Goal: Transaction & Acquisition: Purchase product/service

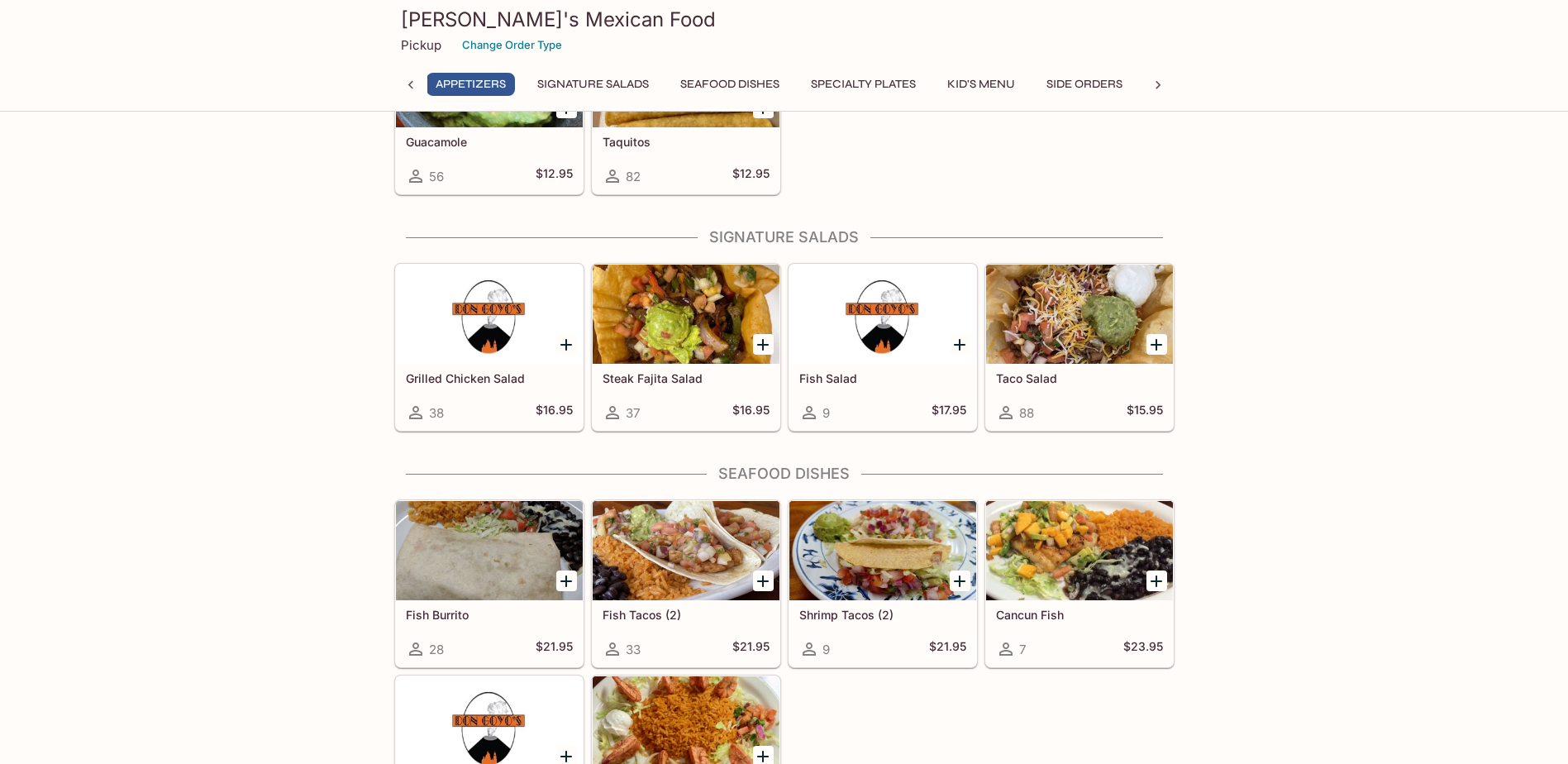
scroll to position [0, 7]
click at [756, 84] on button "Seafood Dishes" at bounding box center [730, 84] width 117 height 23
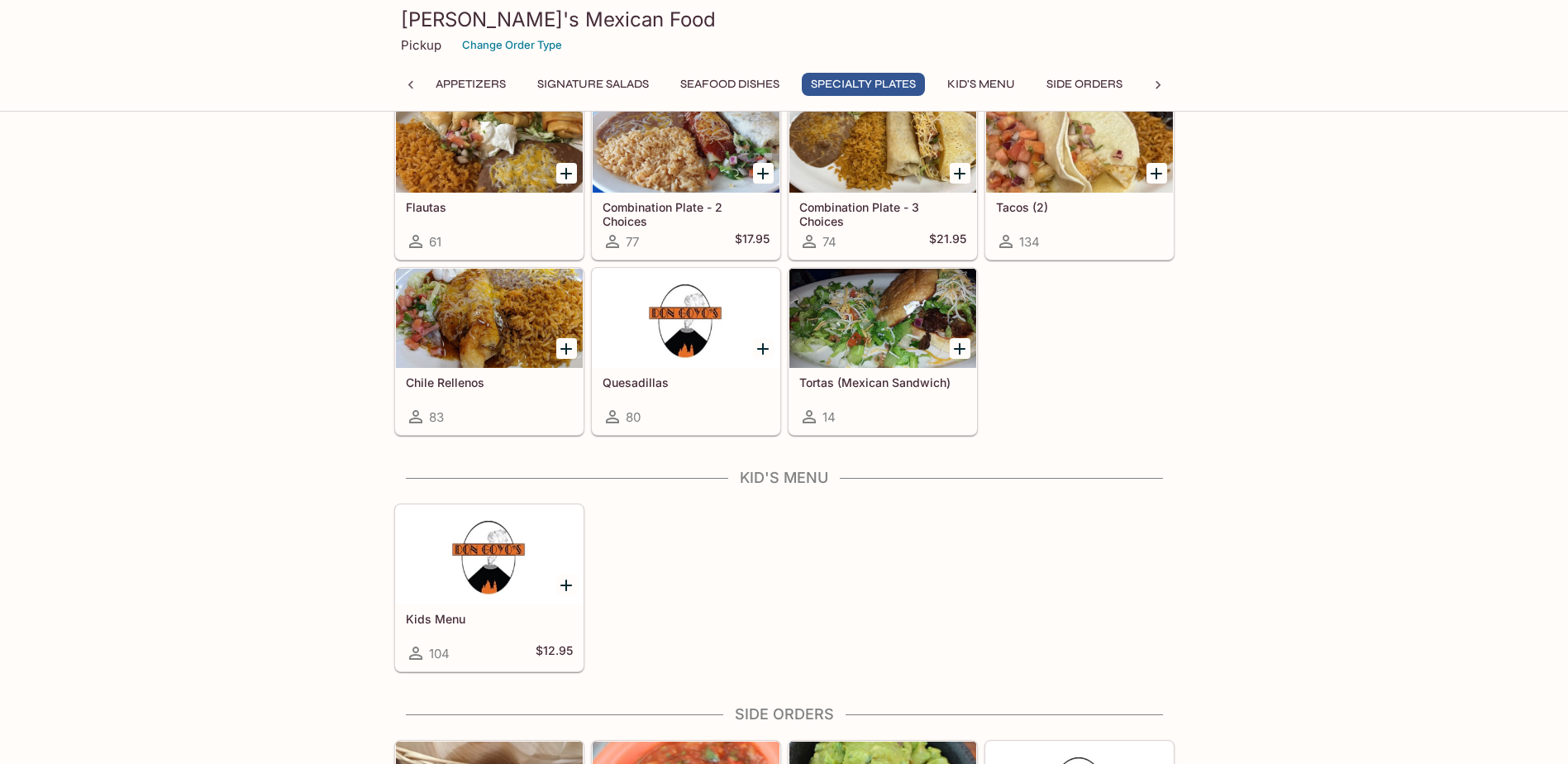
scroll to position [2094, 0]
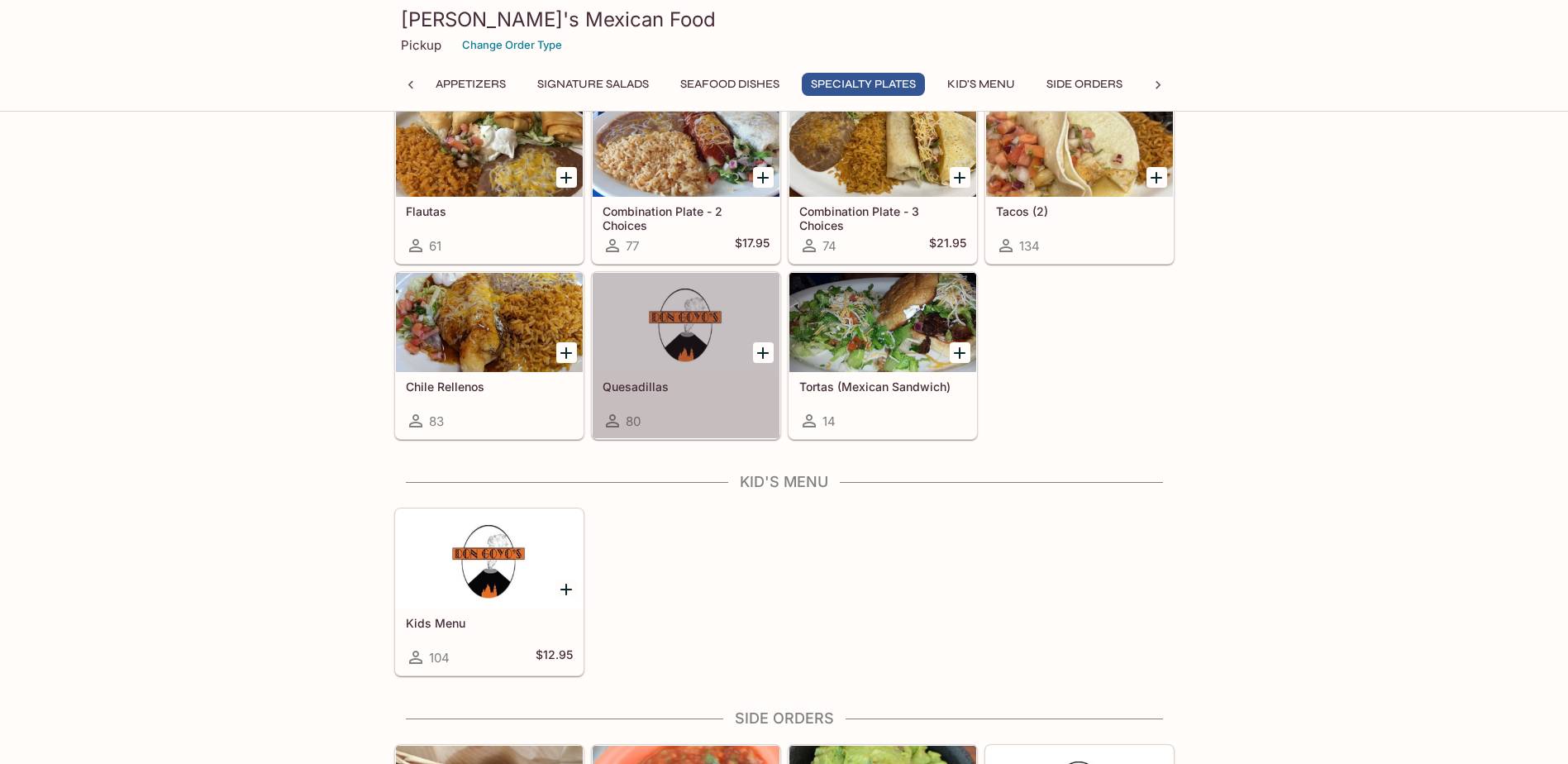
click at [649, 356] on div at bounding box center [685, 322] width 187 height 99
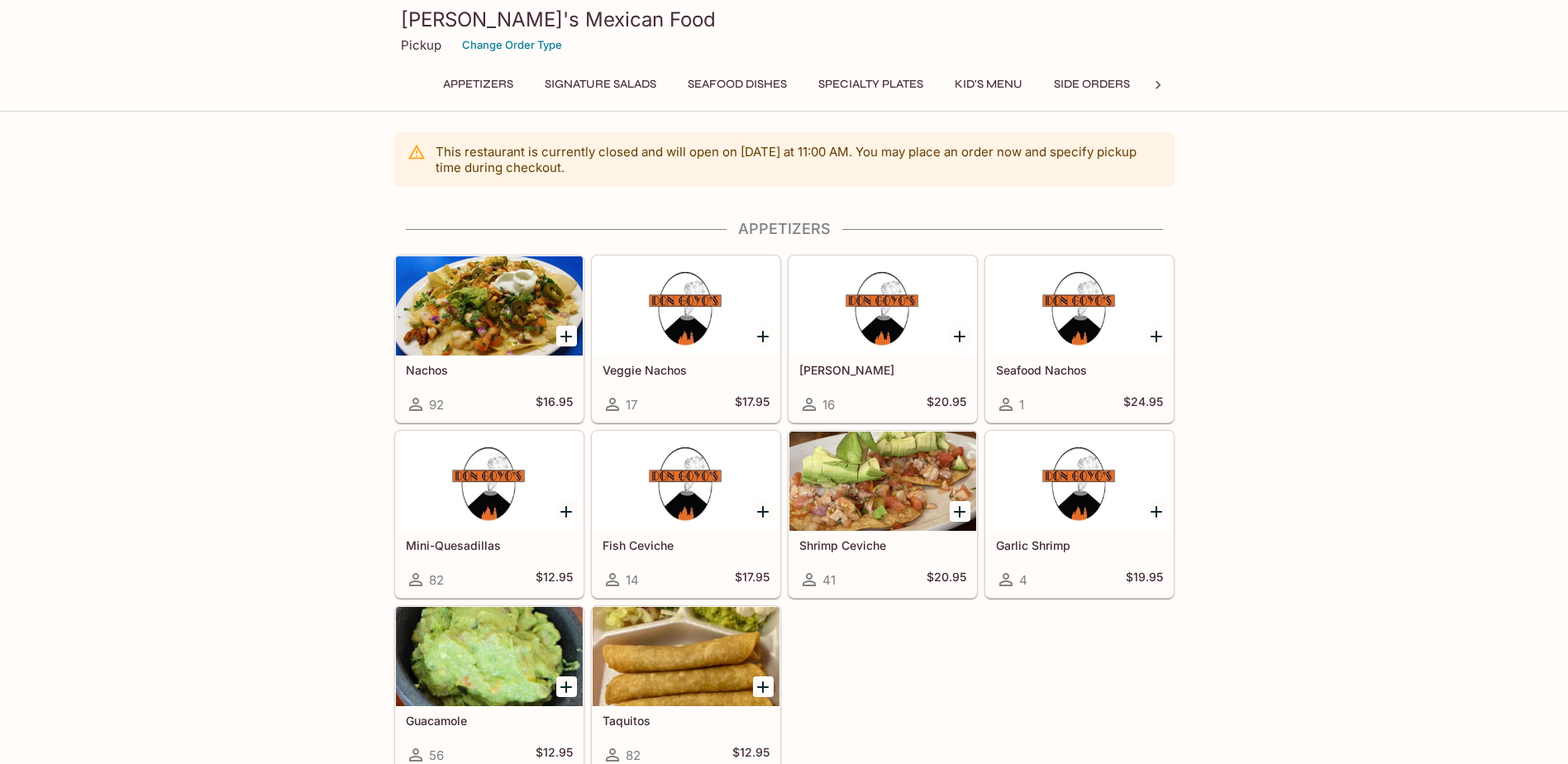
click at [419, 339] on div at bounding box center [489, 305] width 187 height 99
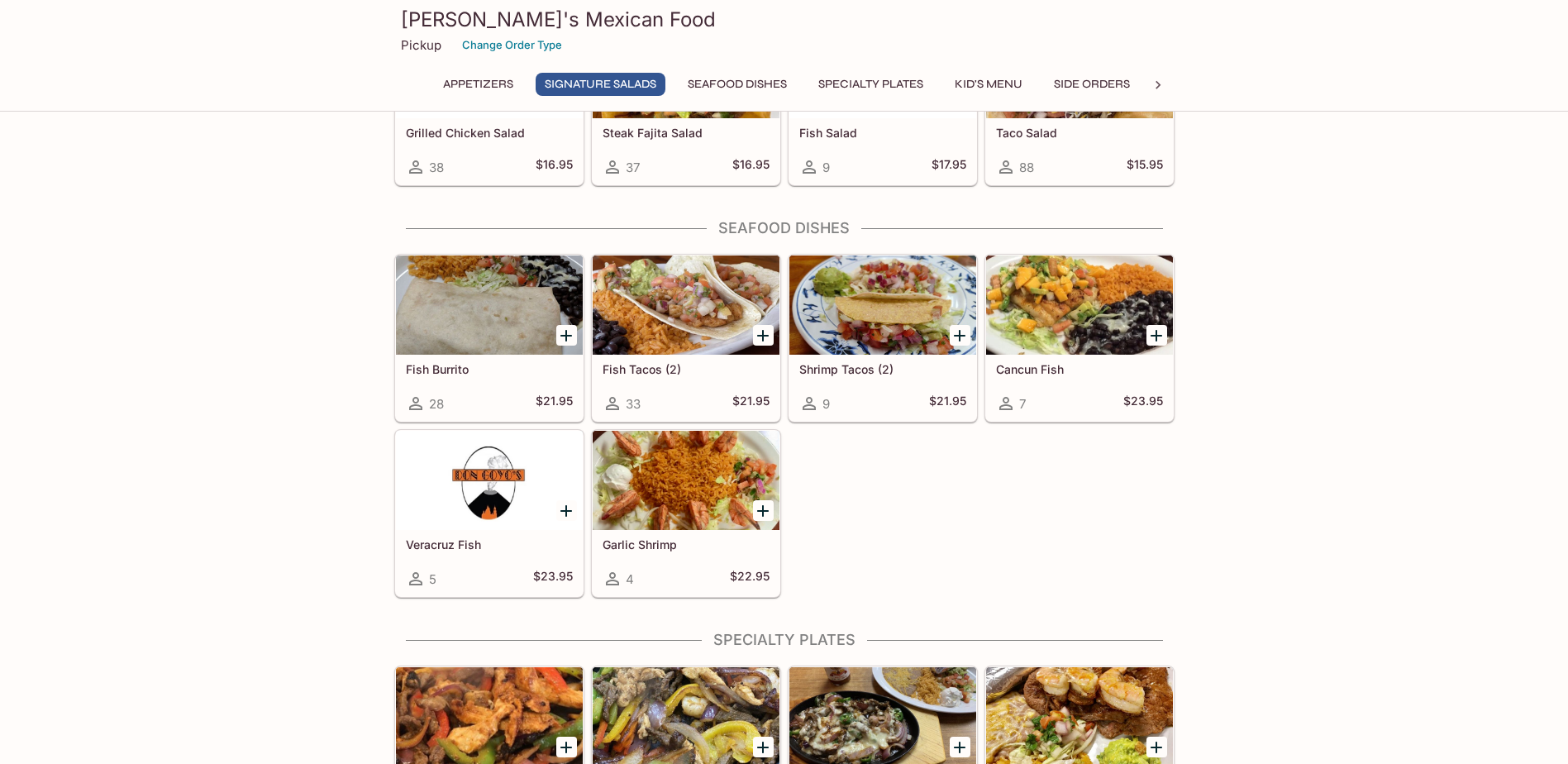
scroll to position [248, 0]
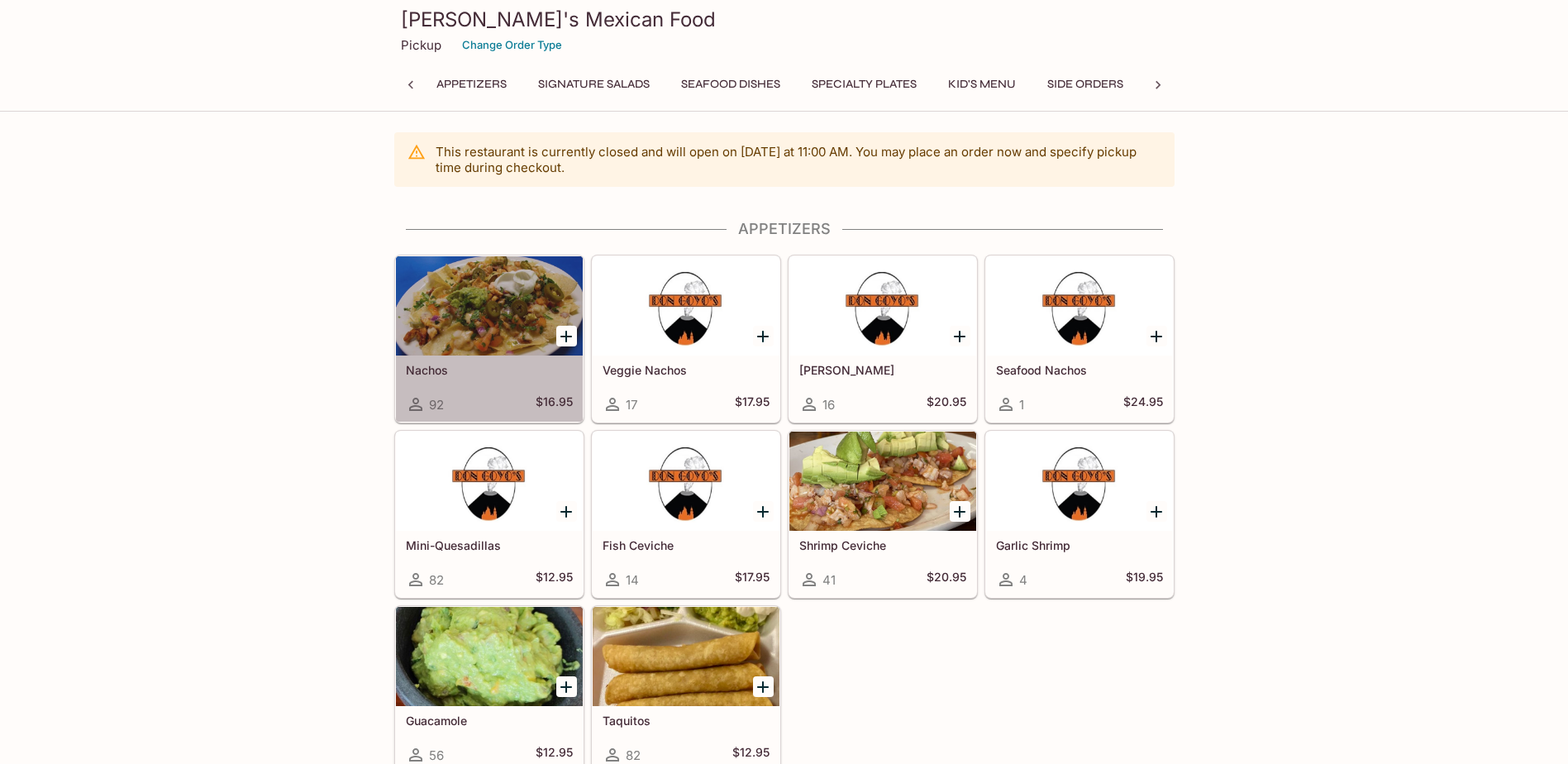
click at [419, 297] on div at bounding box center [489, 305] width 187 height 99
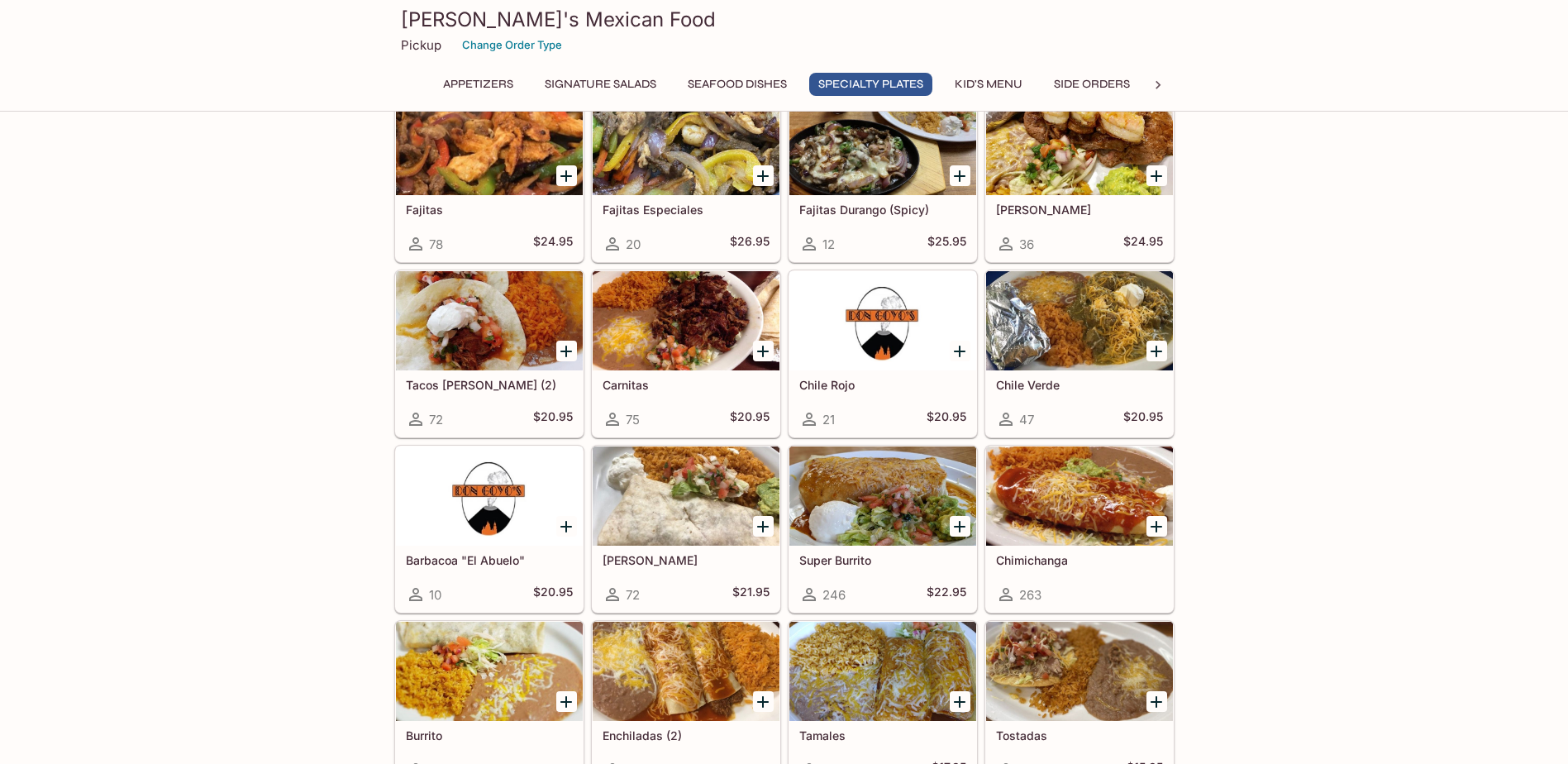
scroll to position [1487, 0]
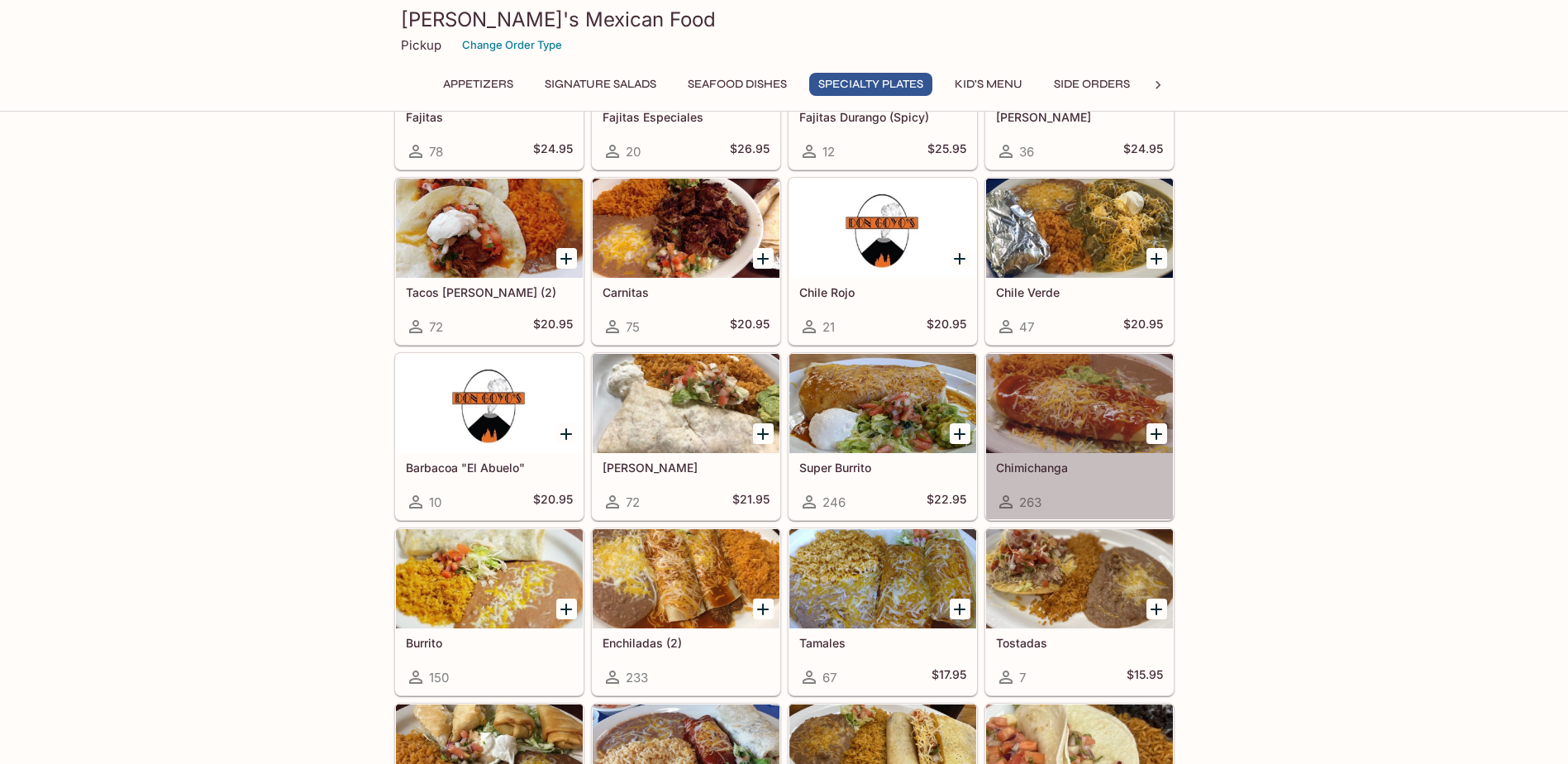
click at [1079, 439] on div at bounding box center [1079, 403] width 187 height 99
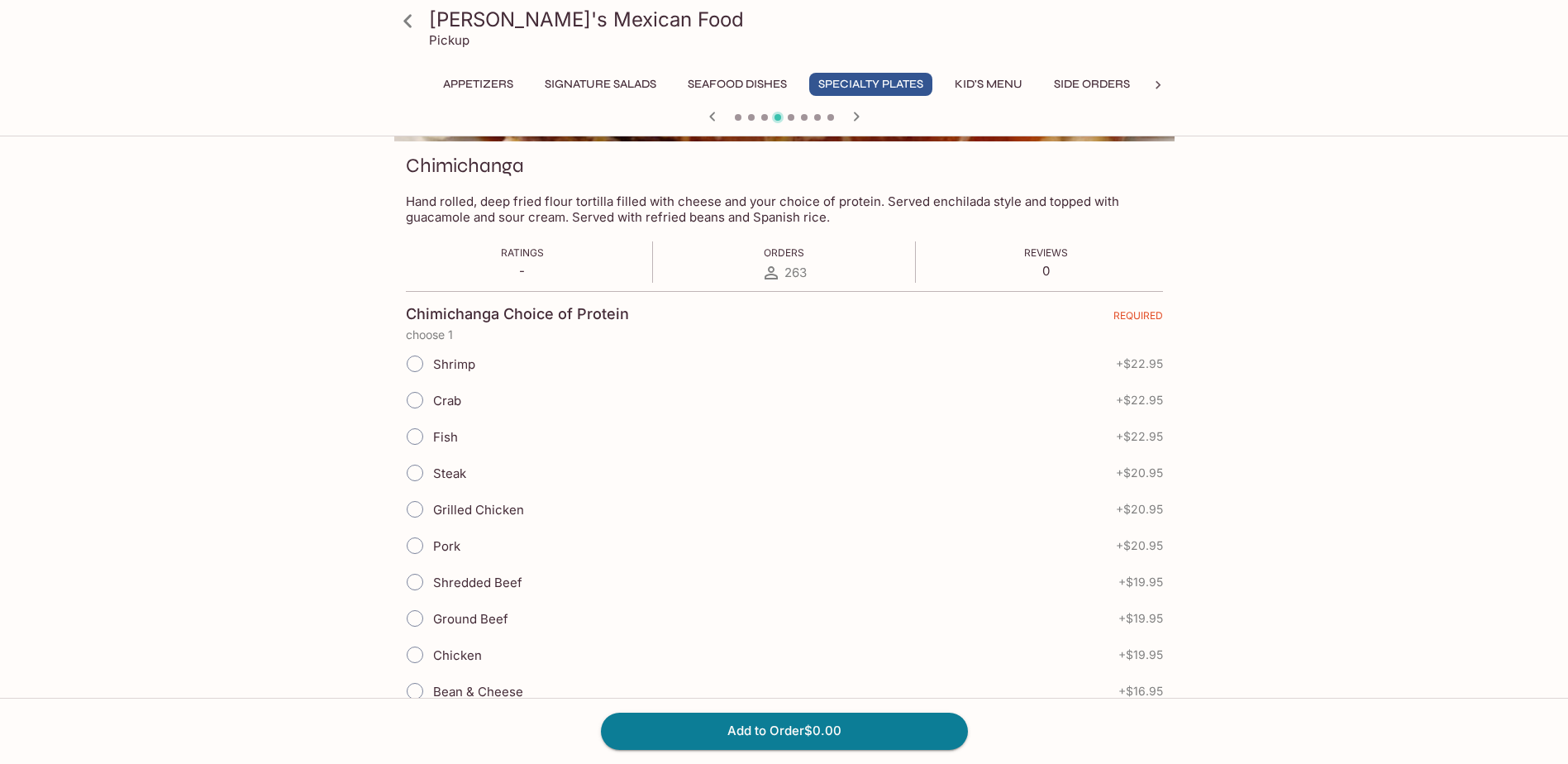
scroll to position [248, 0]
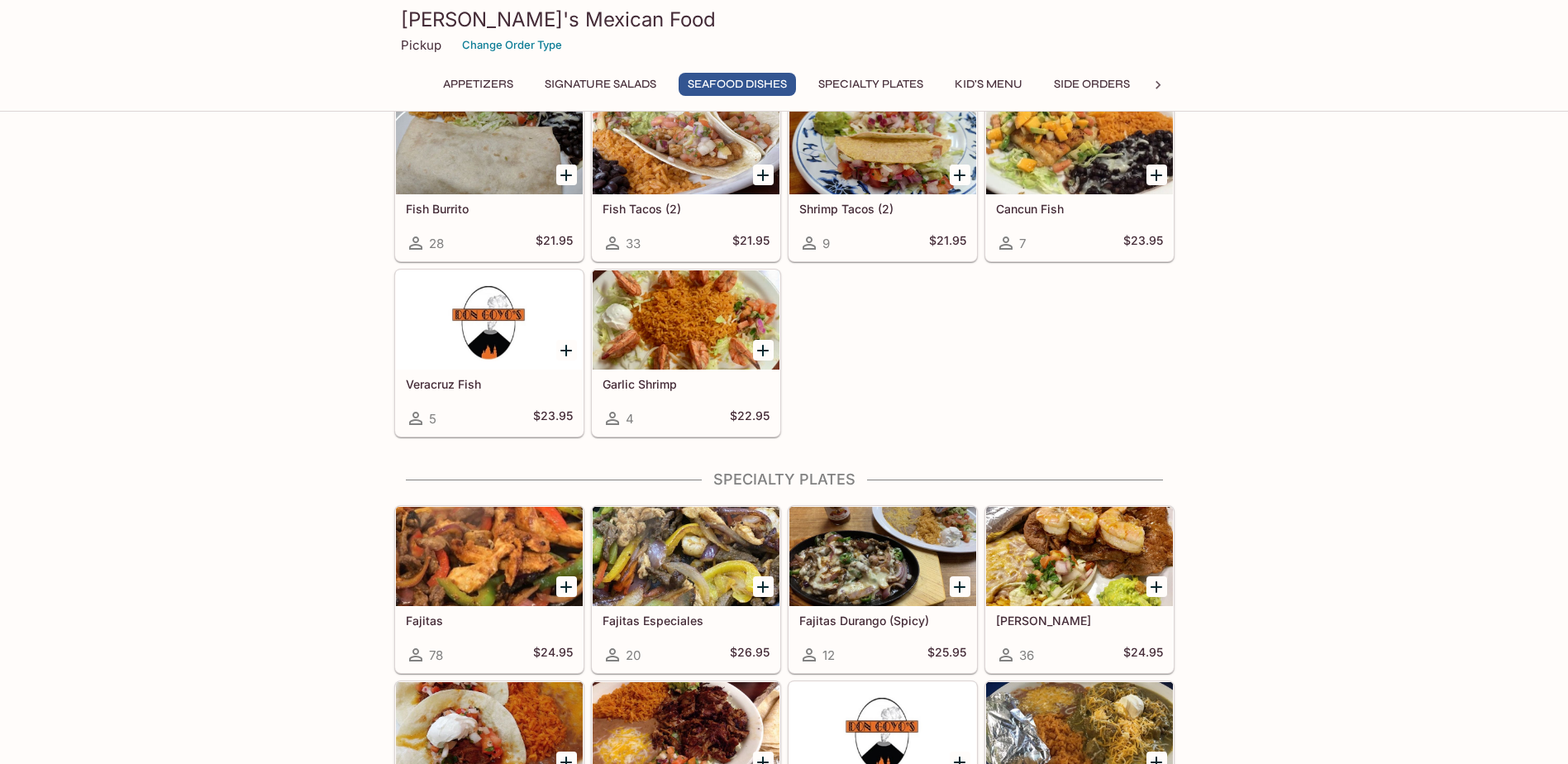
scroll to position [1006, 0]
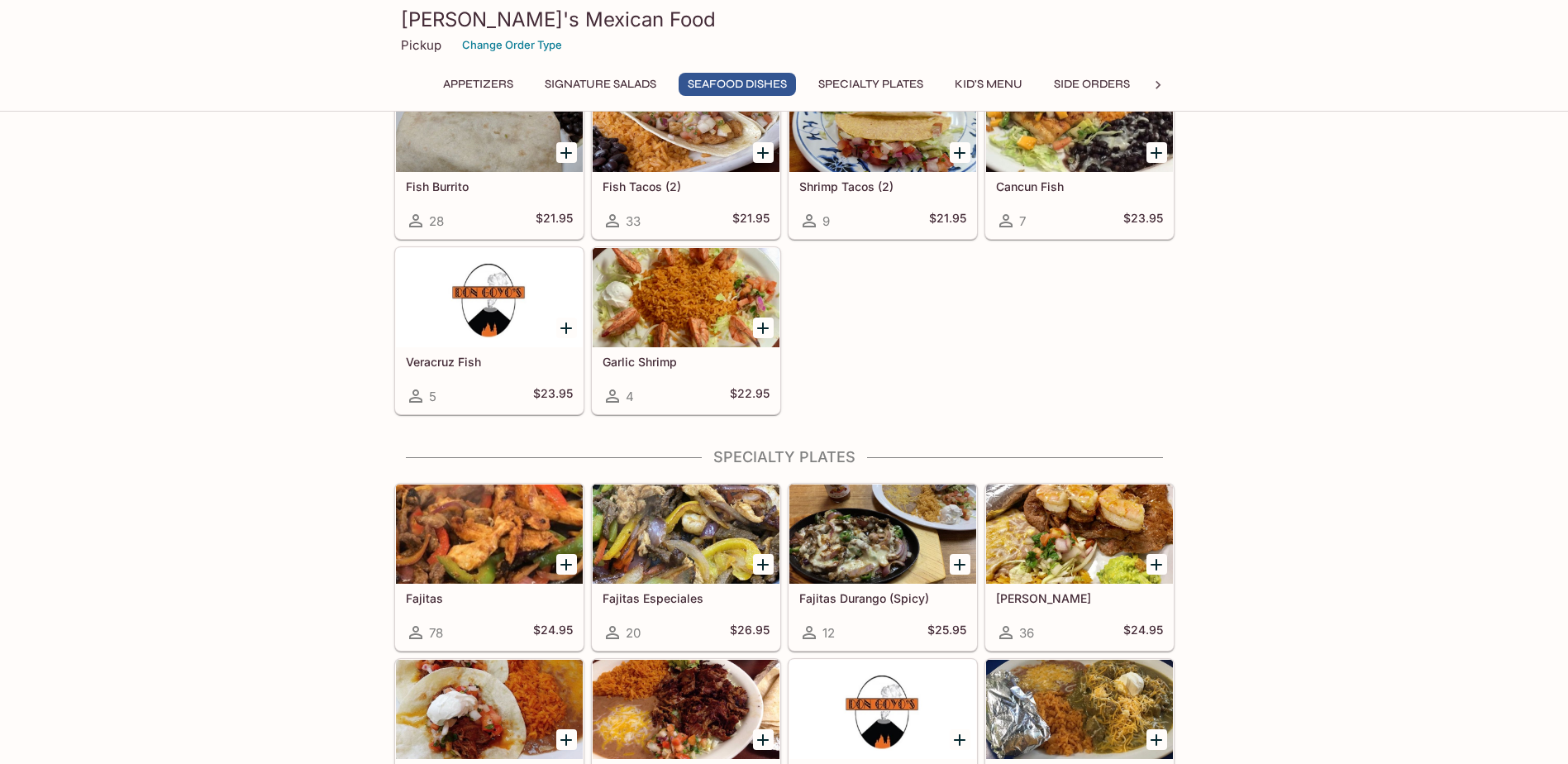
click at [833, 542] on div at bounding box center [882, 533] width 187 height 99
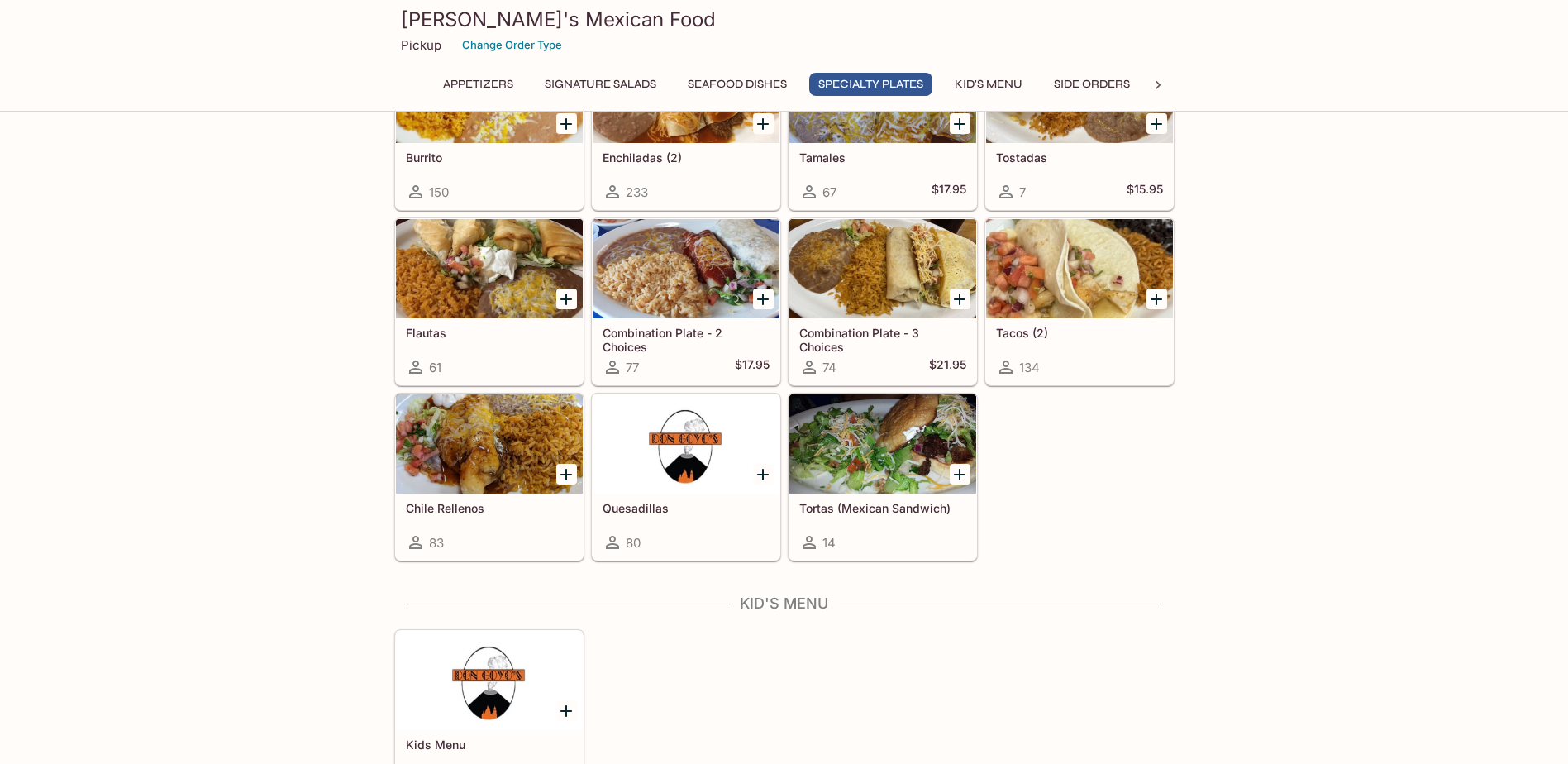
scroll to position [1998, 0]
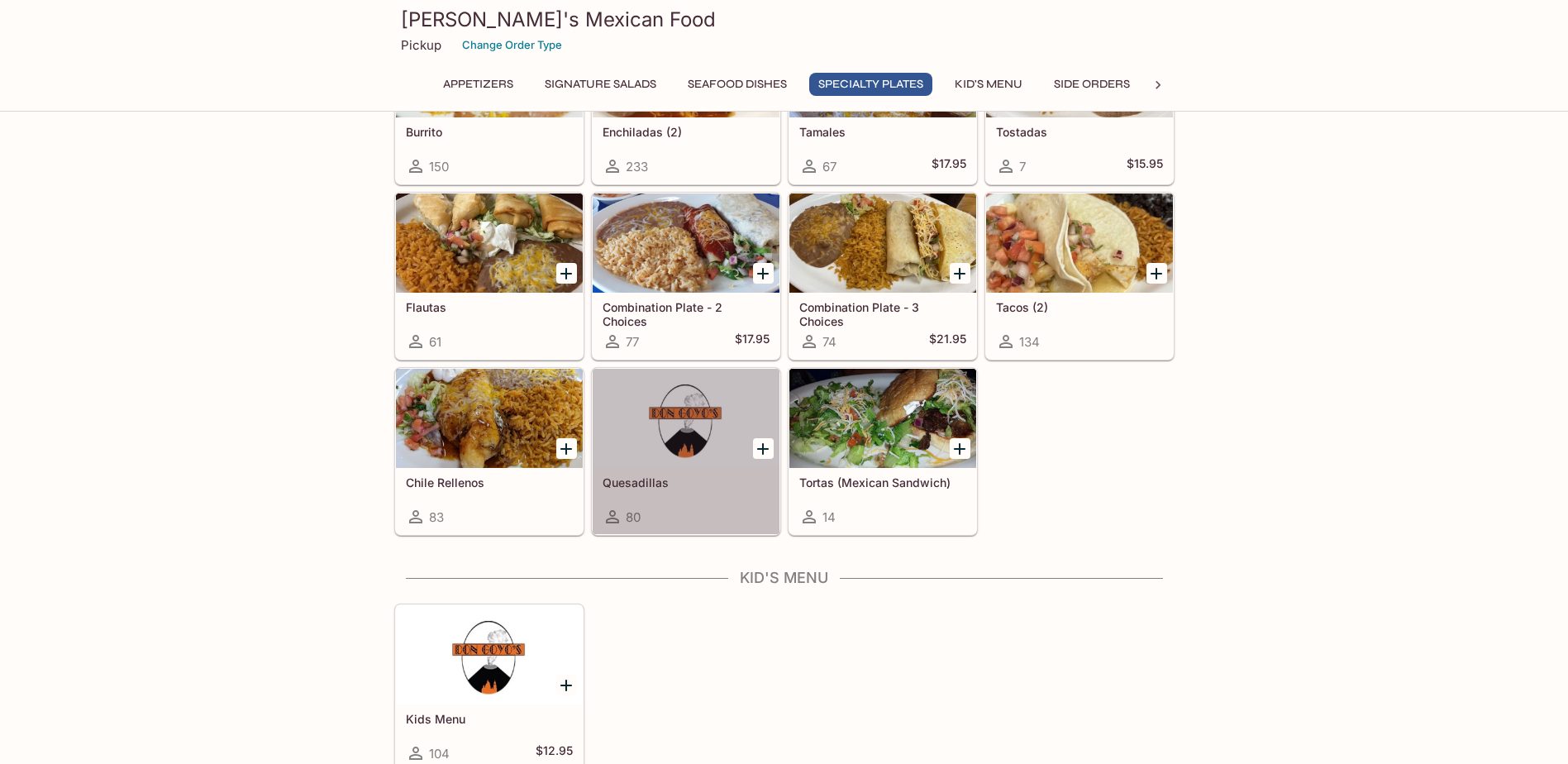
click at [628, 446] on div at bounding box center [685, 418] width 187 height 99
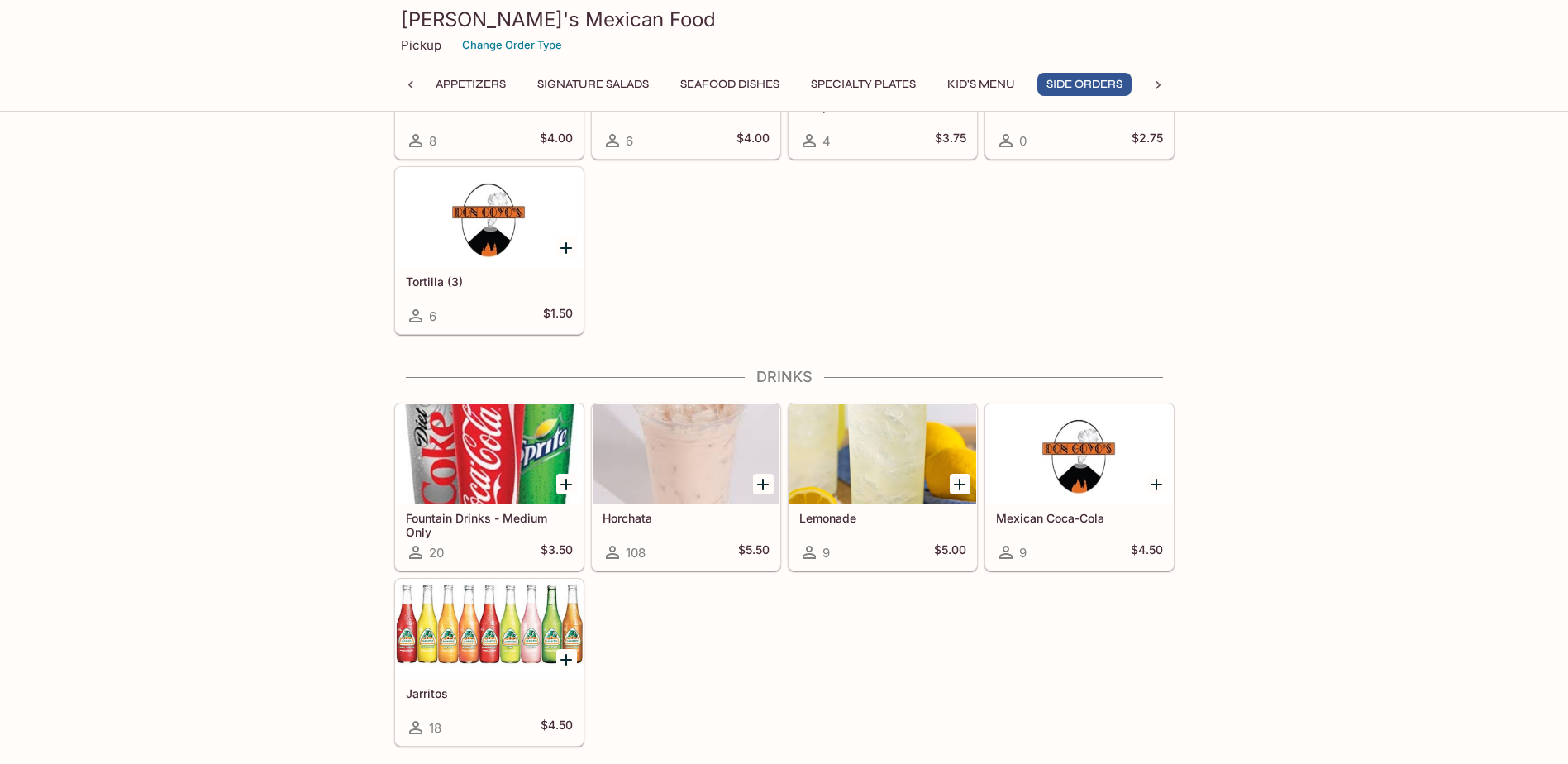
scroll to position [3237, 0]
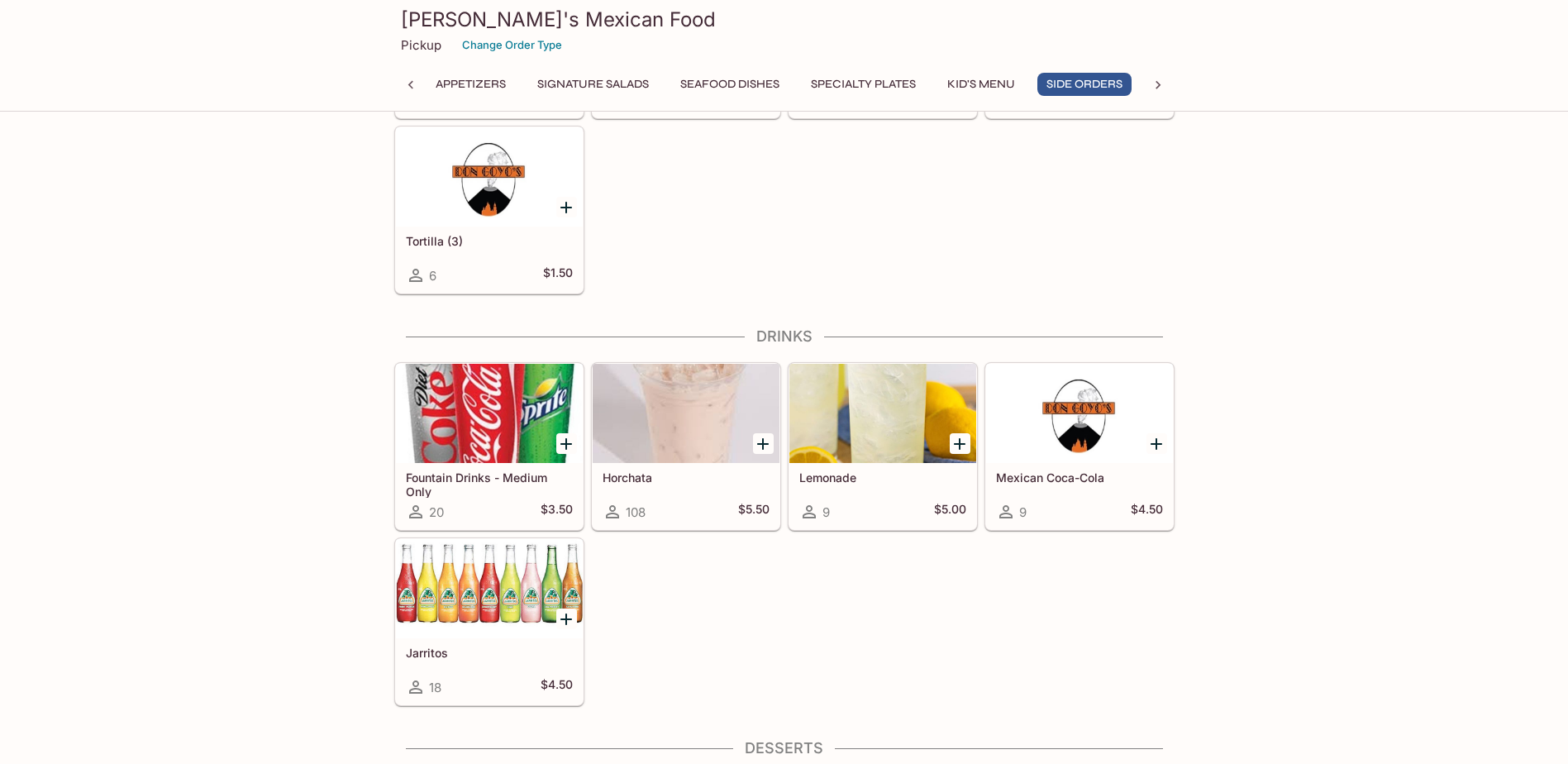
click at [457, 615] on div at bounding box center [489, 588] width 187 height 99
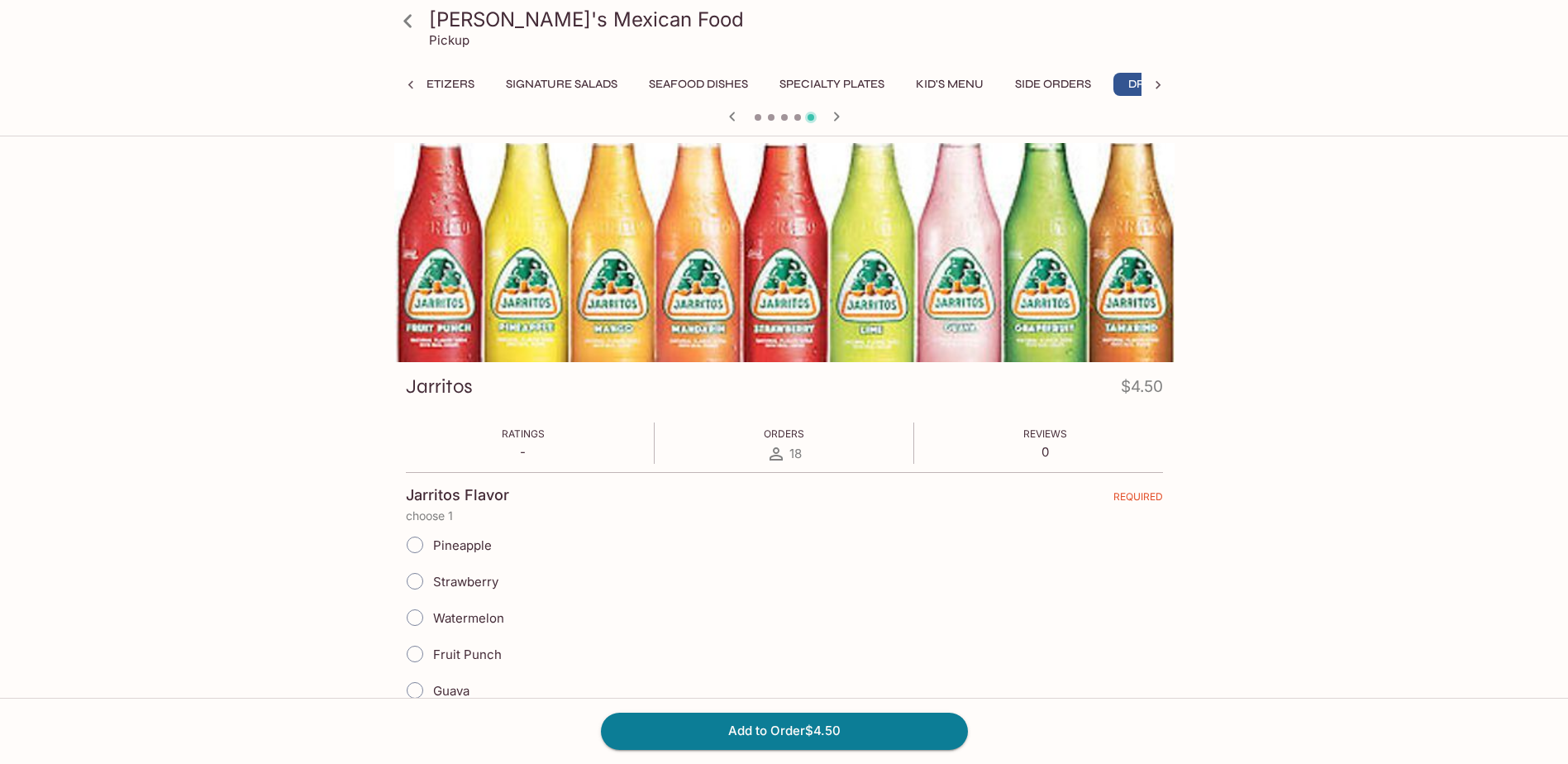
scroll to position [0, 95]
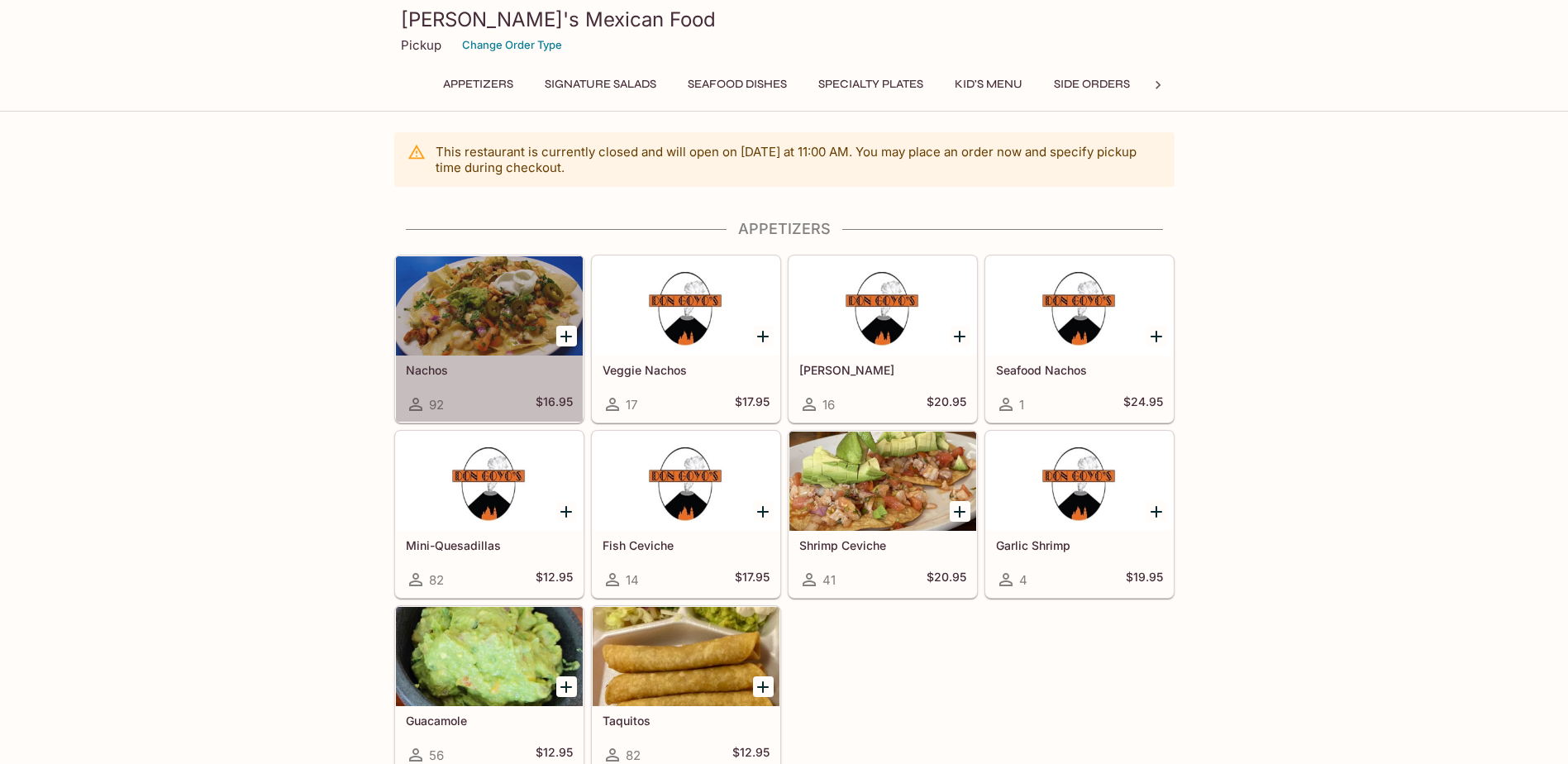
click at [454, 342] on div at bounding box center [489, 305] width 187 height 99
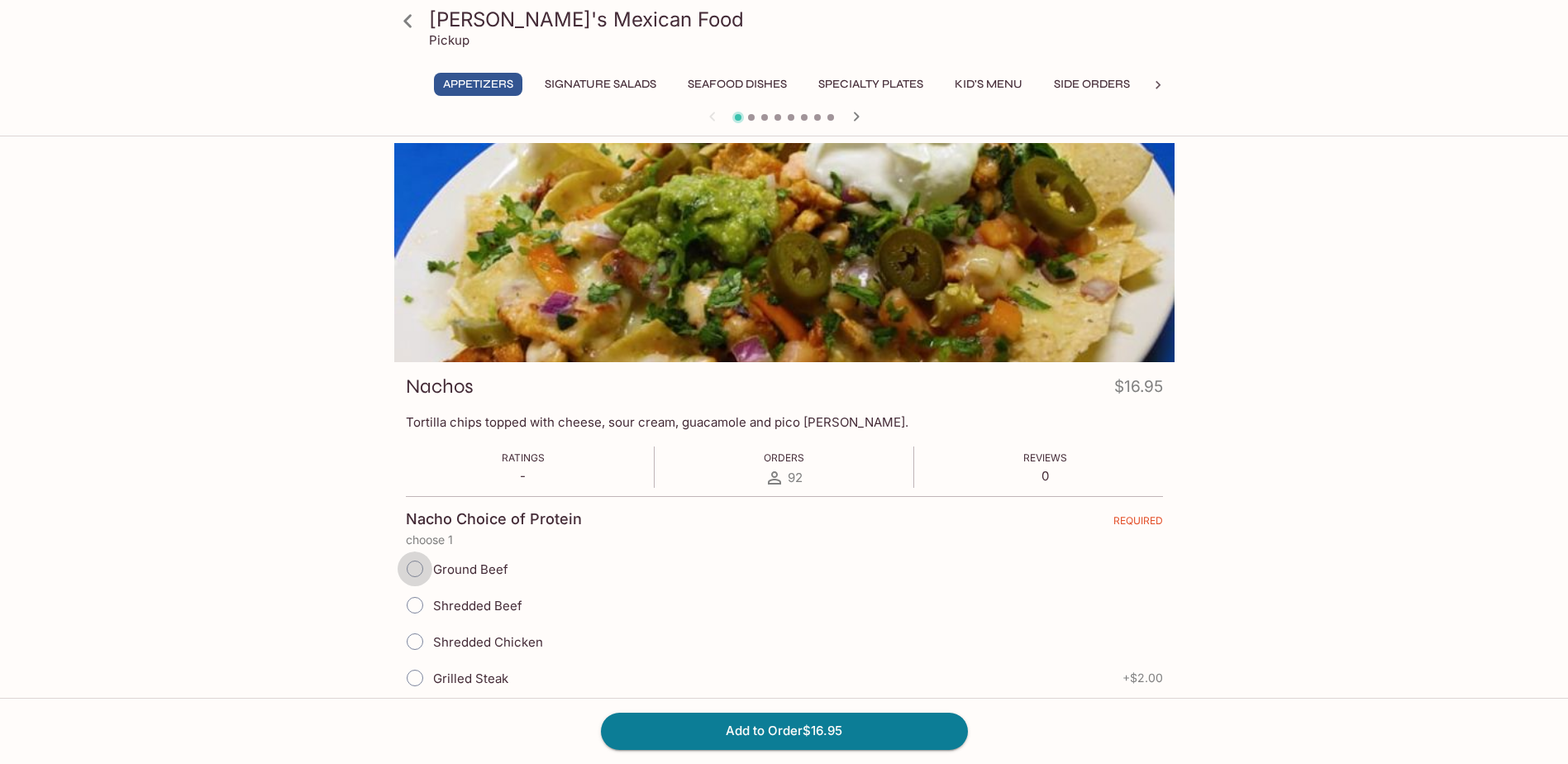
click at [411, 569] on input "Ground Beef" at bounding box center [414, 568] width 35 height 35
radio input "true"
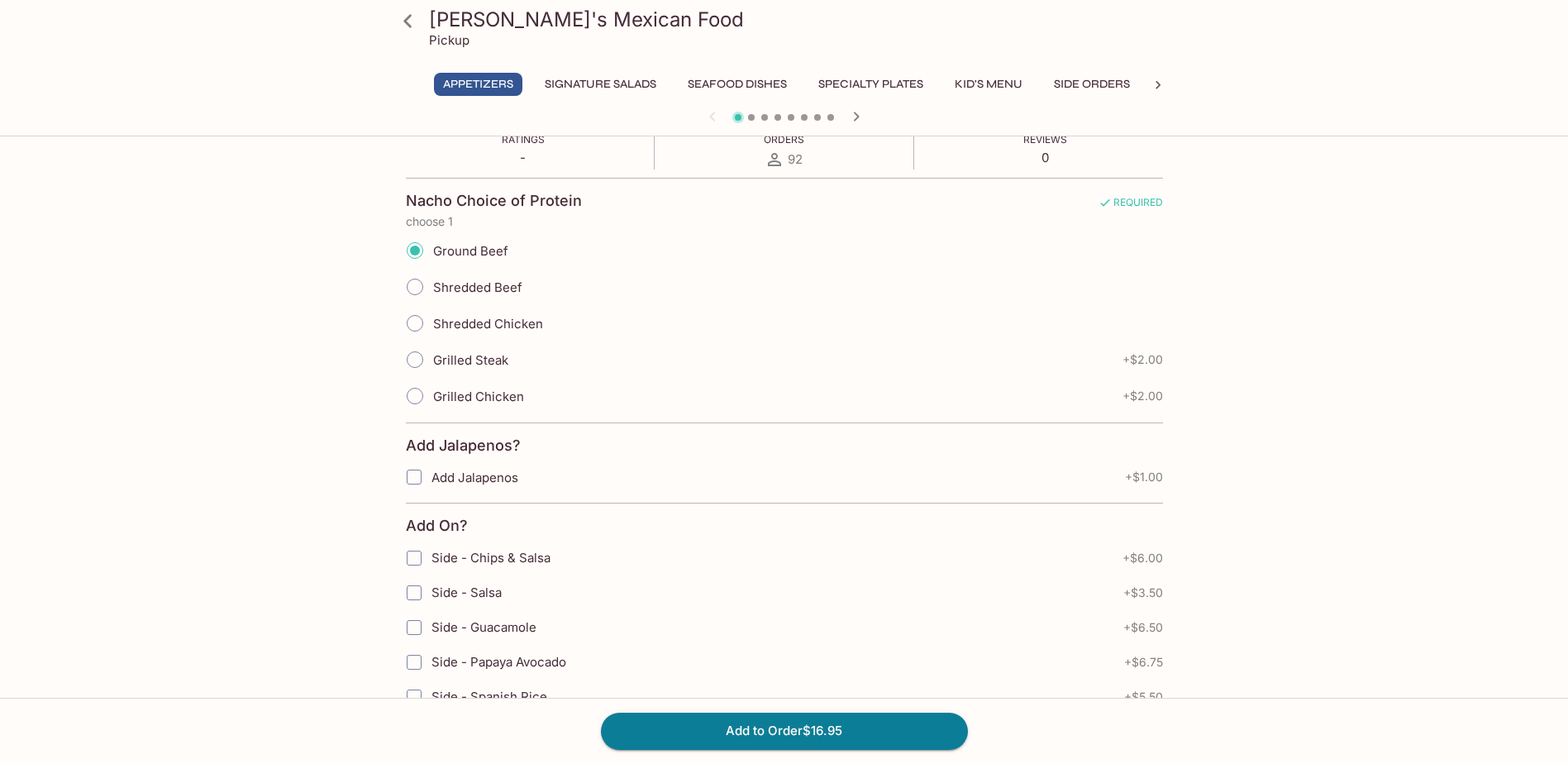
scroll to position [331, 0]
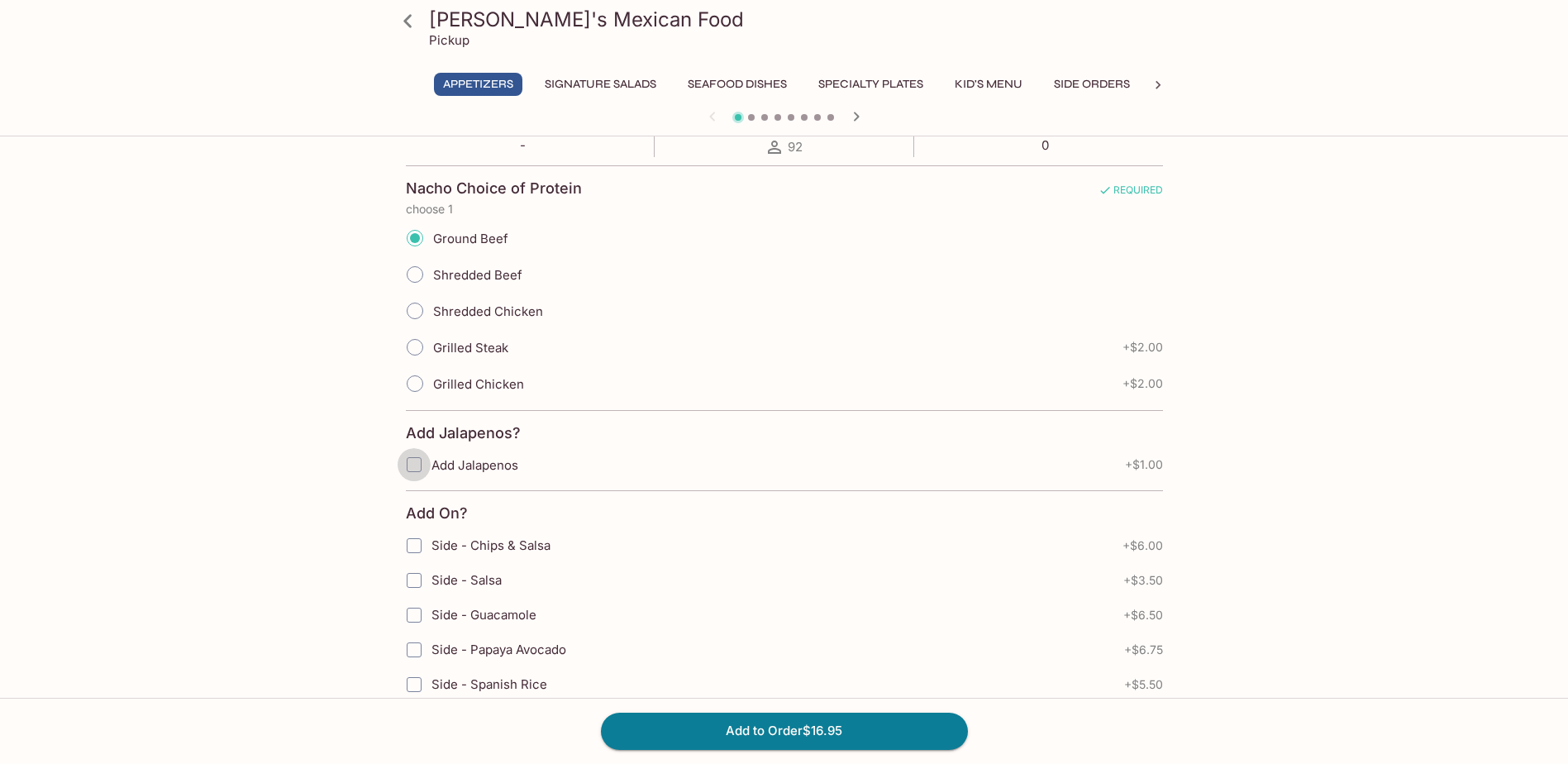
click at [407, 459] on input "Add Jalapenos" at bounding box center [413, 464] width 33 height 33
checkbox input "true"
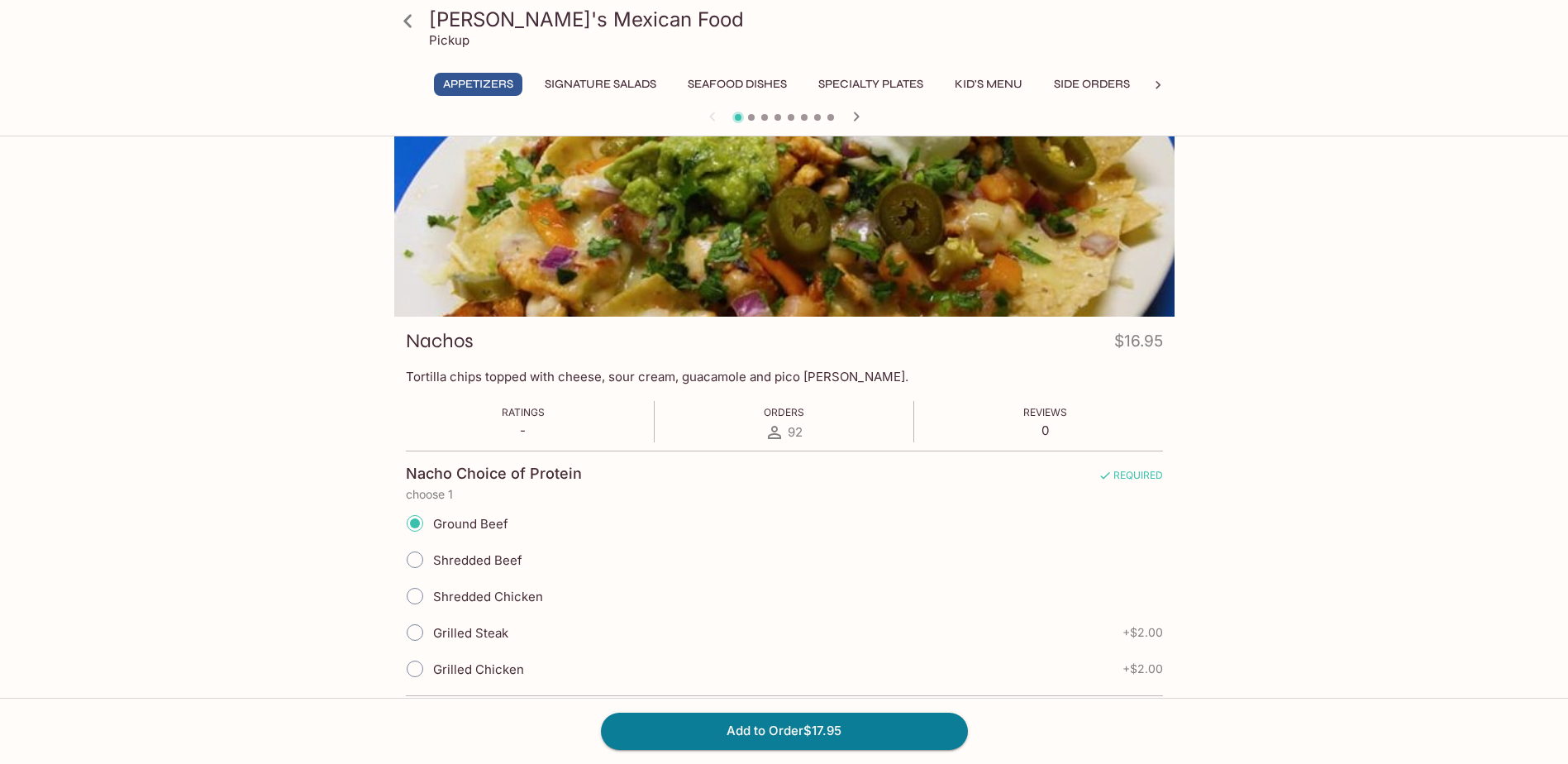
scroll to position [413, 0]
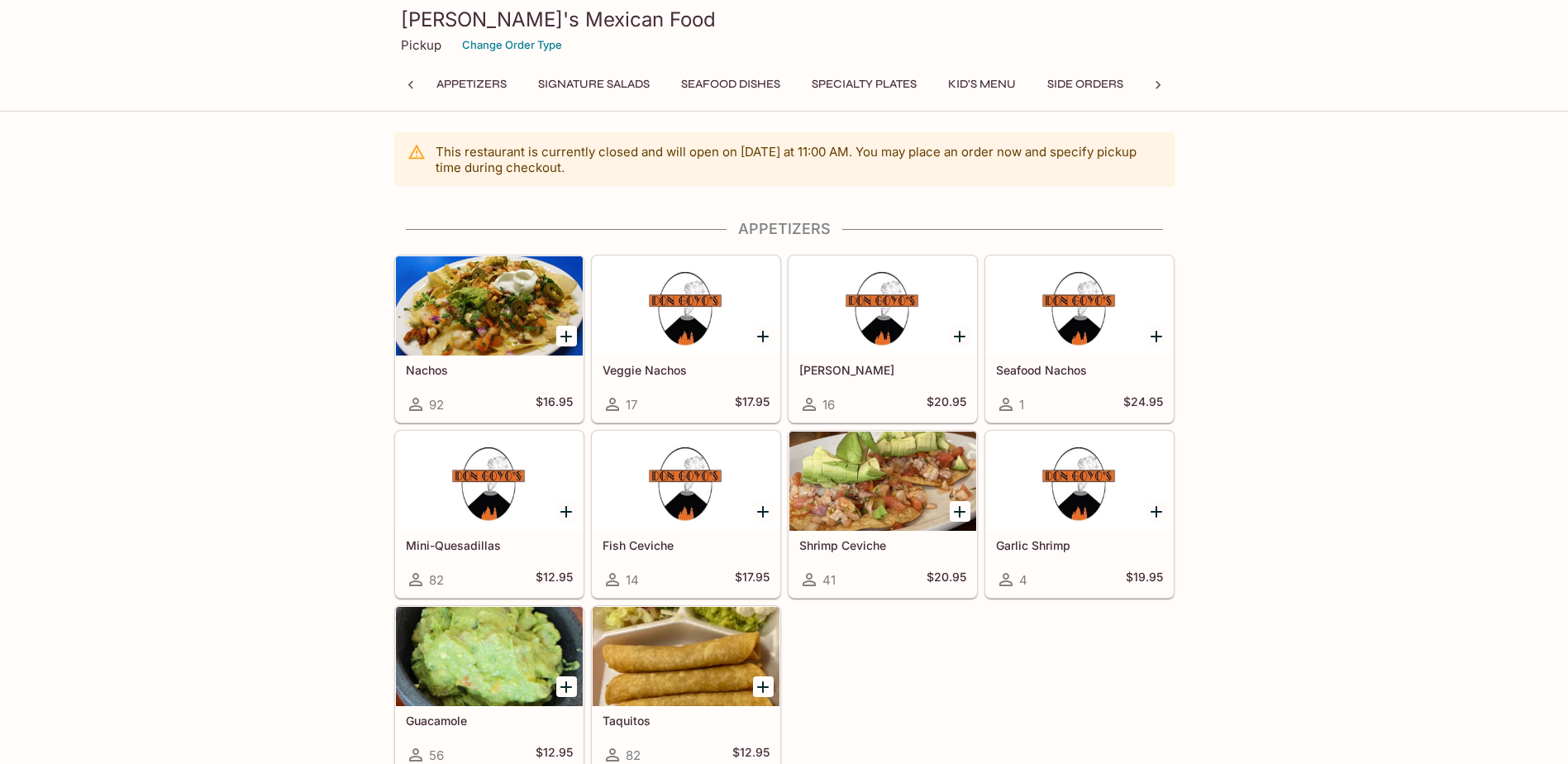
click at [442, 345] on div at bounding box center [489, 305] width 187 height 99
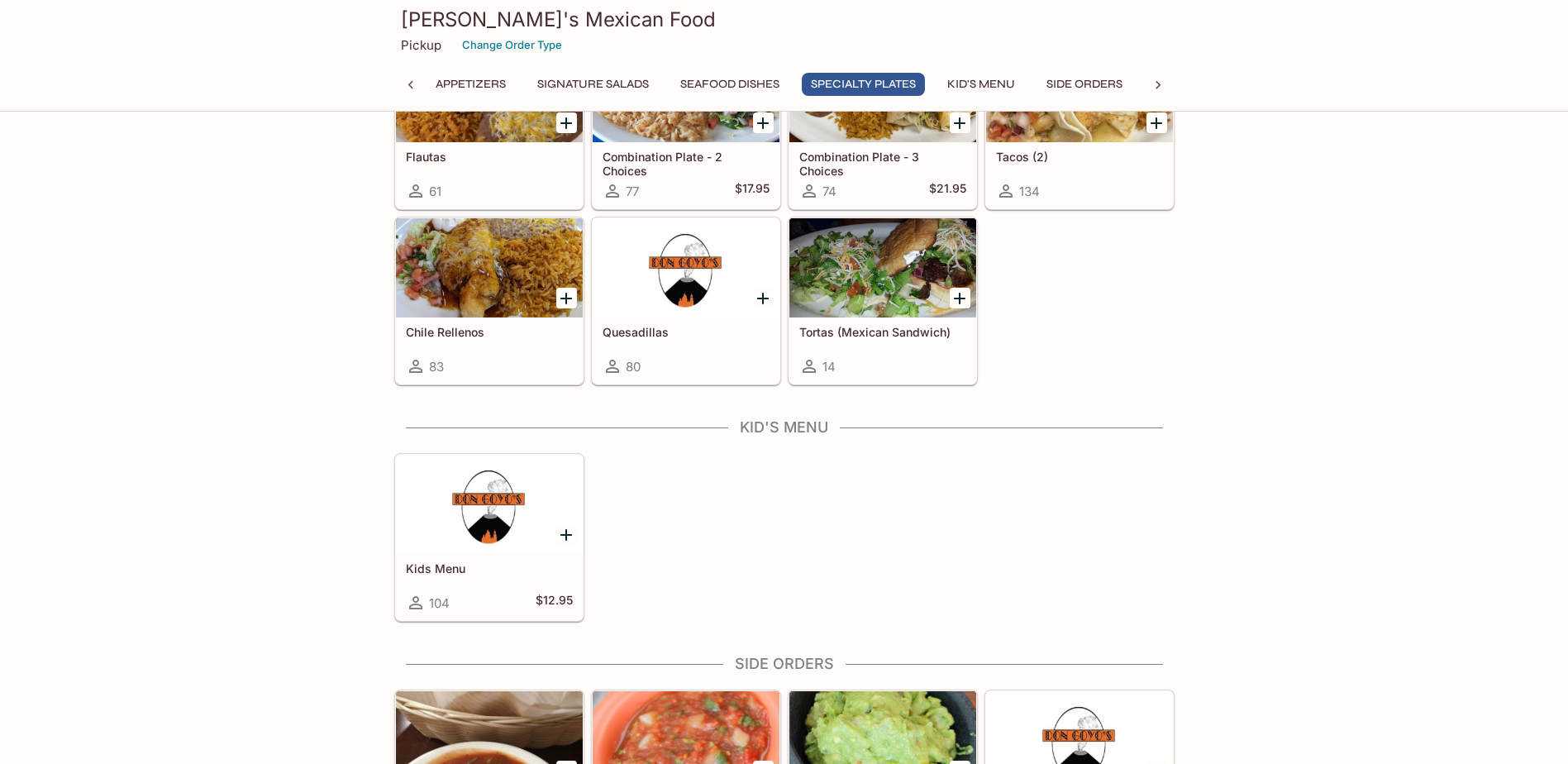
scroll to position [1735, 0]
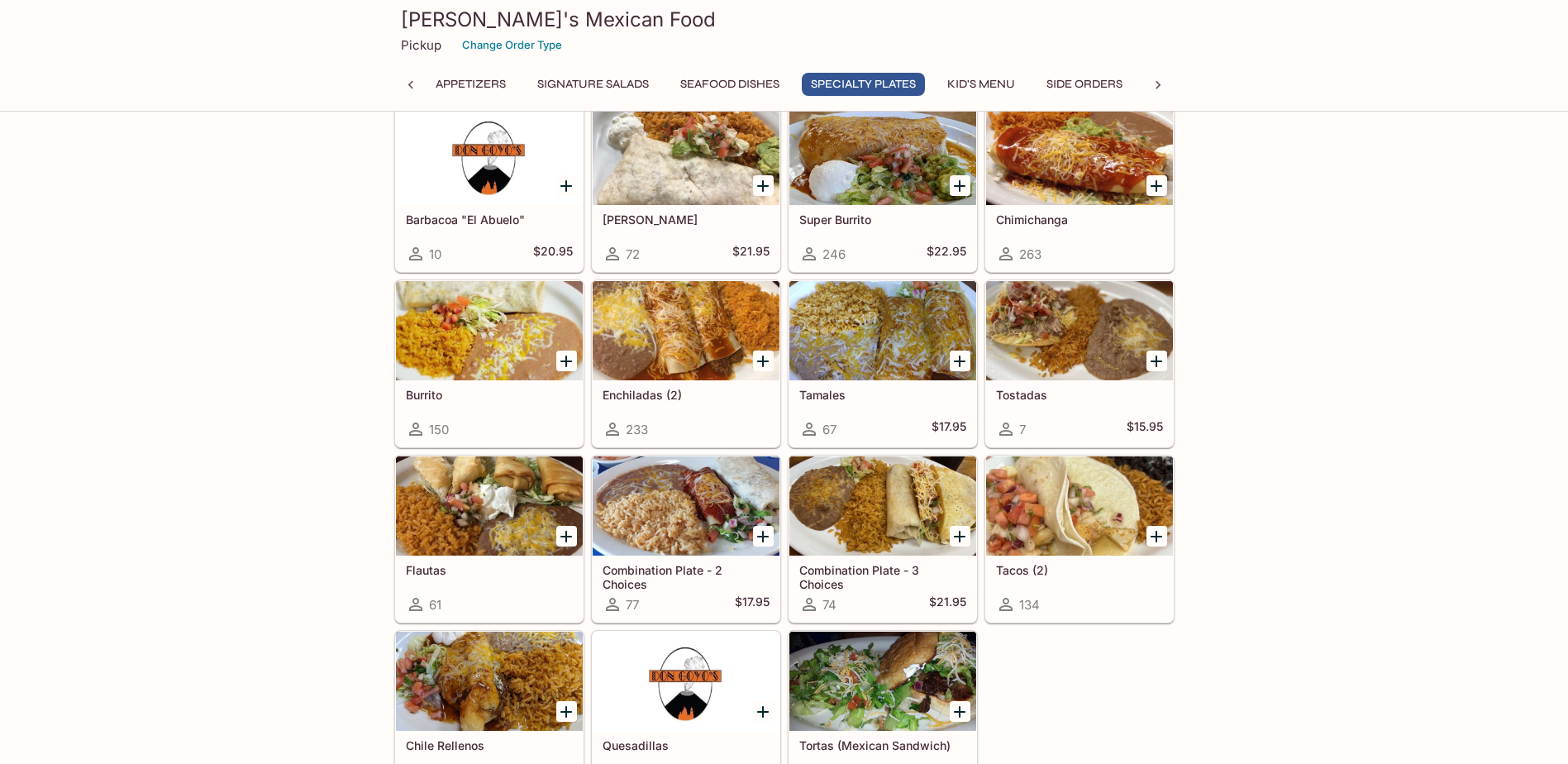
click at [659, 673] on div at bounding box center [685, 680] width 187 height 99
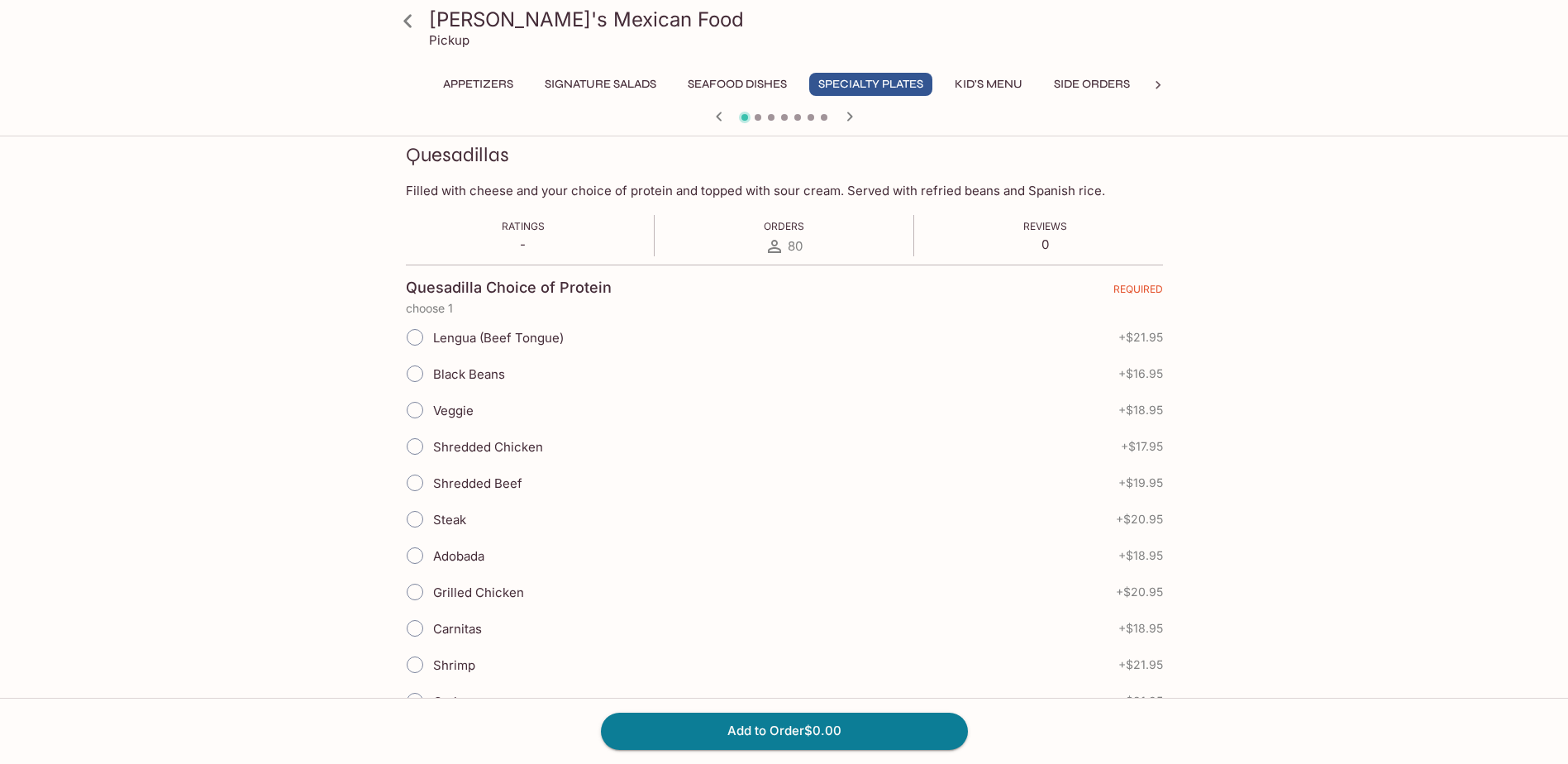
scroll to position [248, 0]
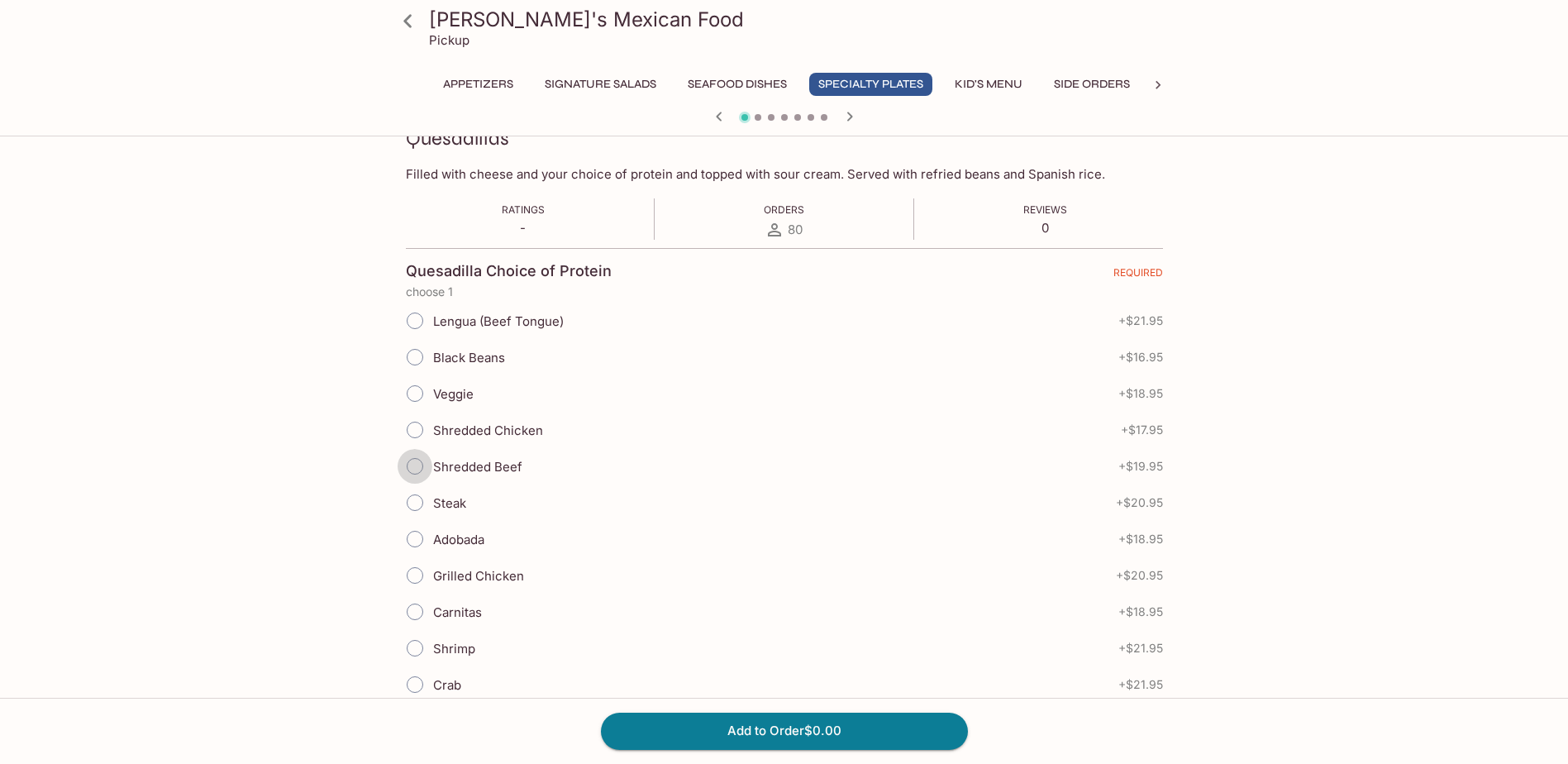
click at [409, 466] on input "Shredded Beef" at bounding box center [414, 466] width 35 height 35
radio input "true"
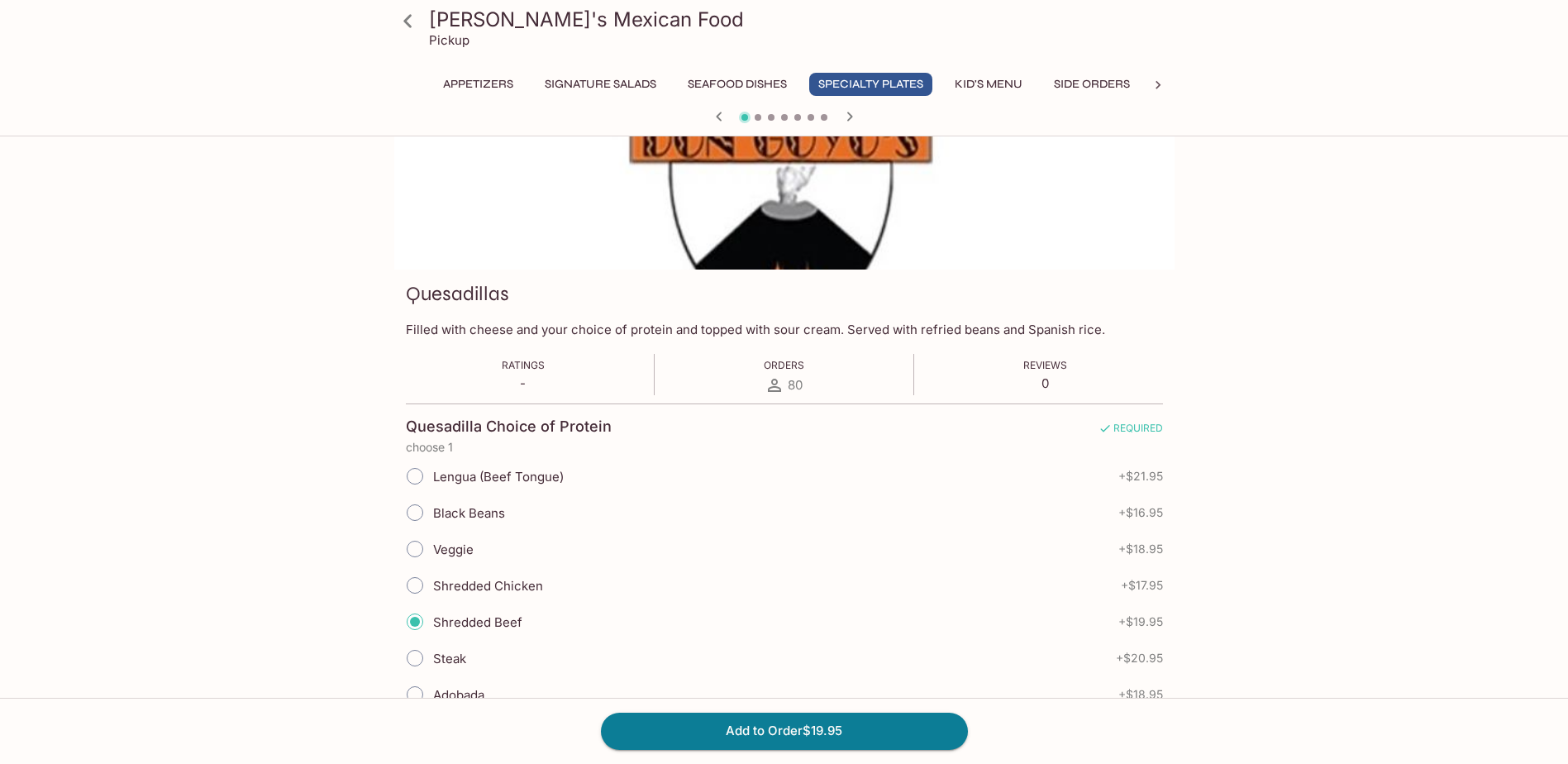
scroll to position [83, 0]
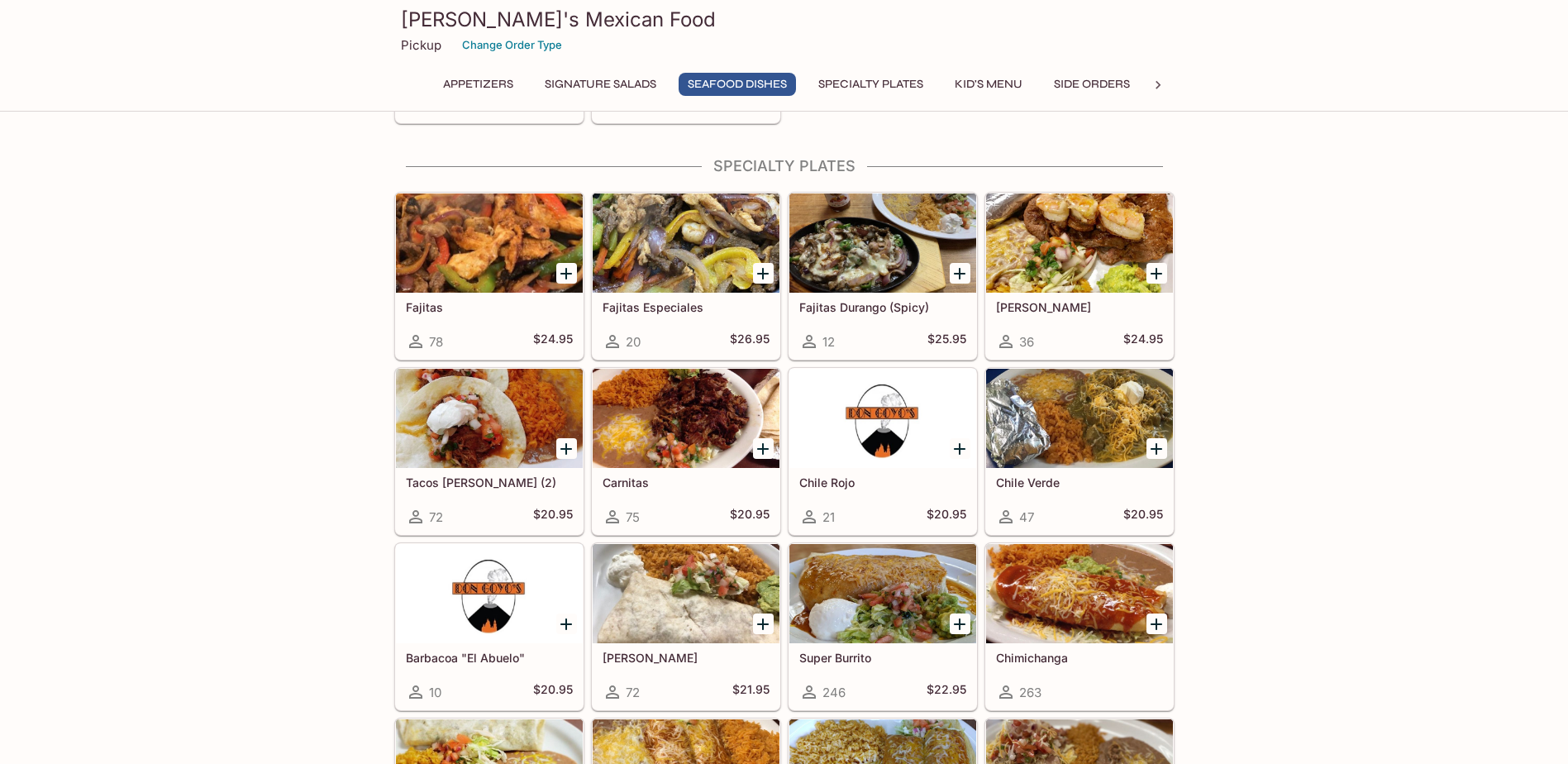
scroll to position [1502, 0]
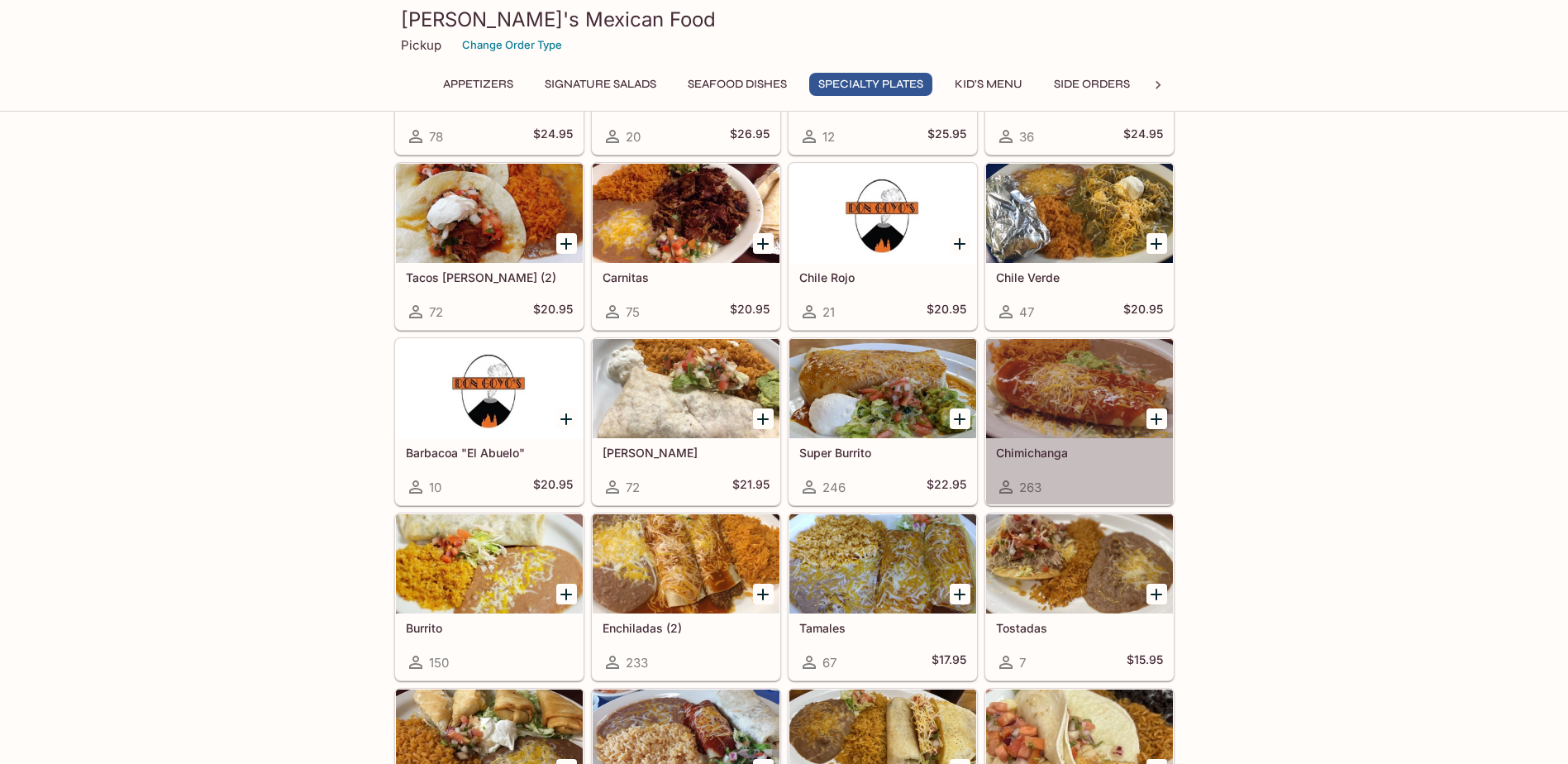
click at [1105, 383] on div at bounding box center [1079, 388] width 187 height 99
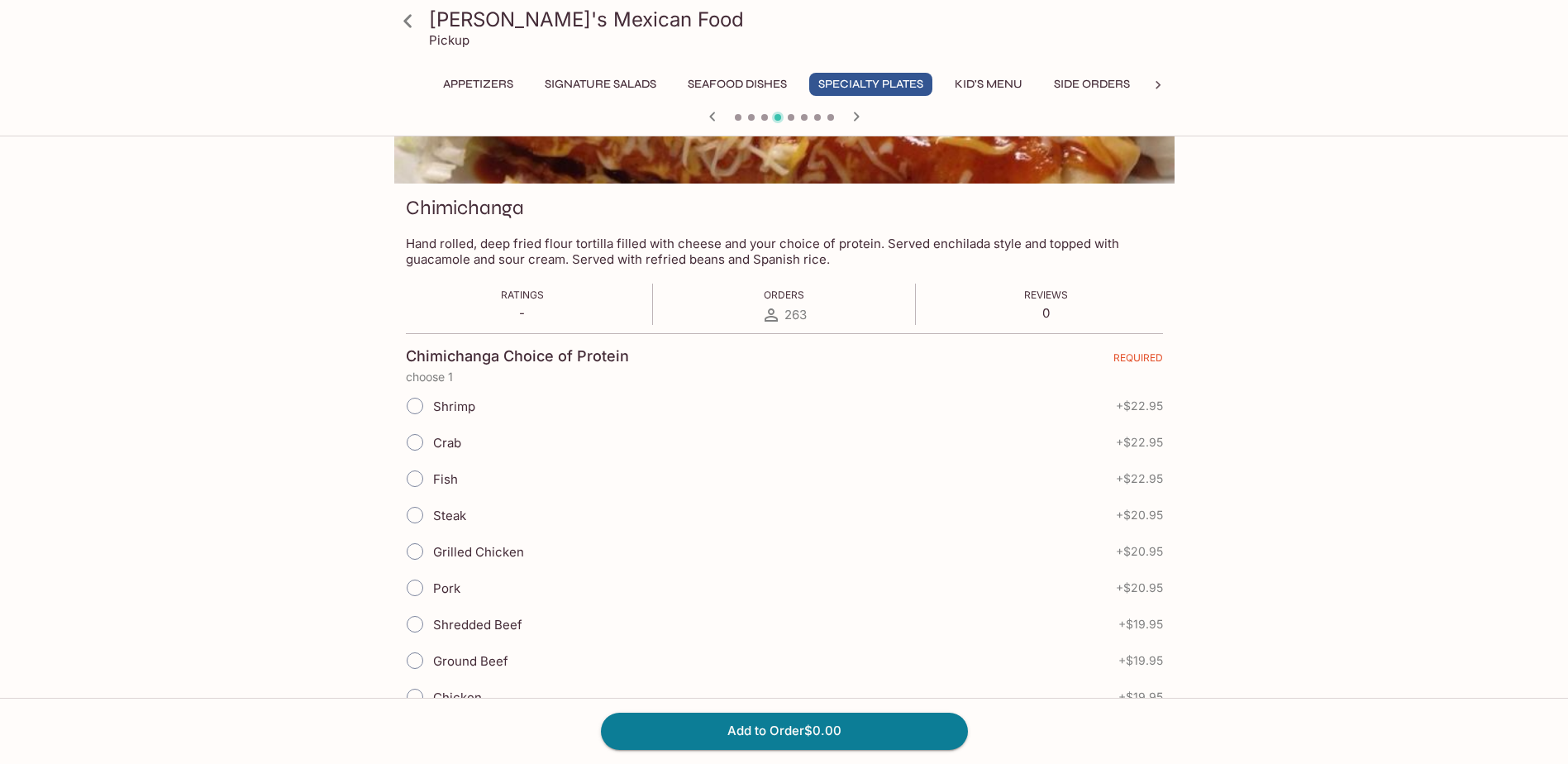
scroll to position [248, 0]
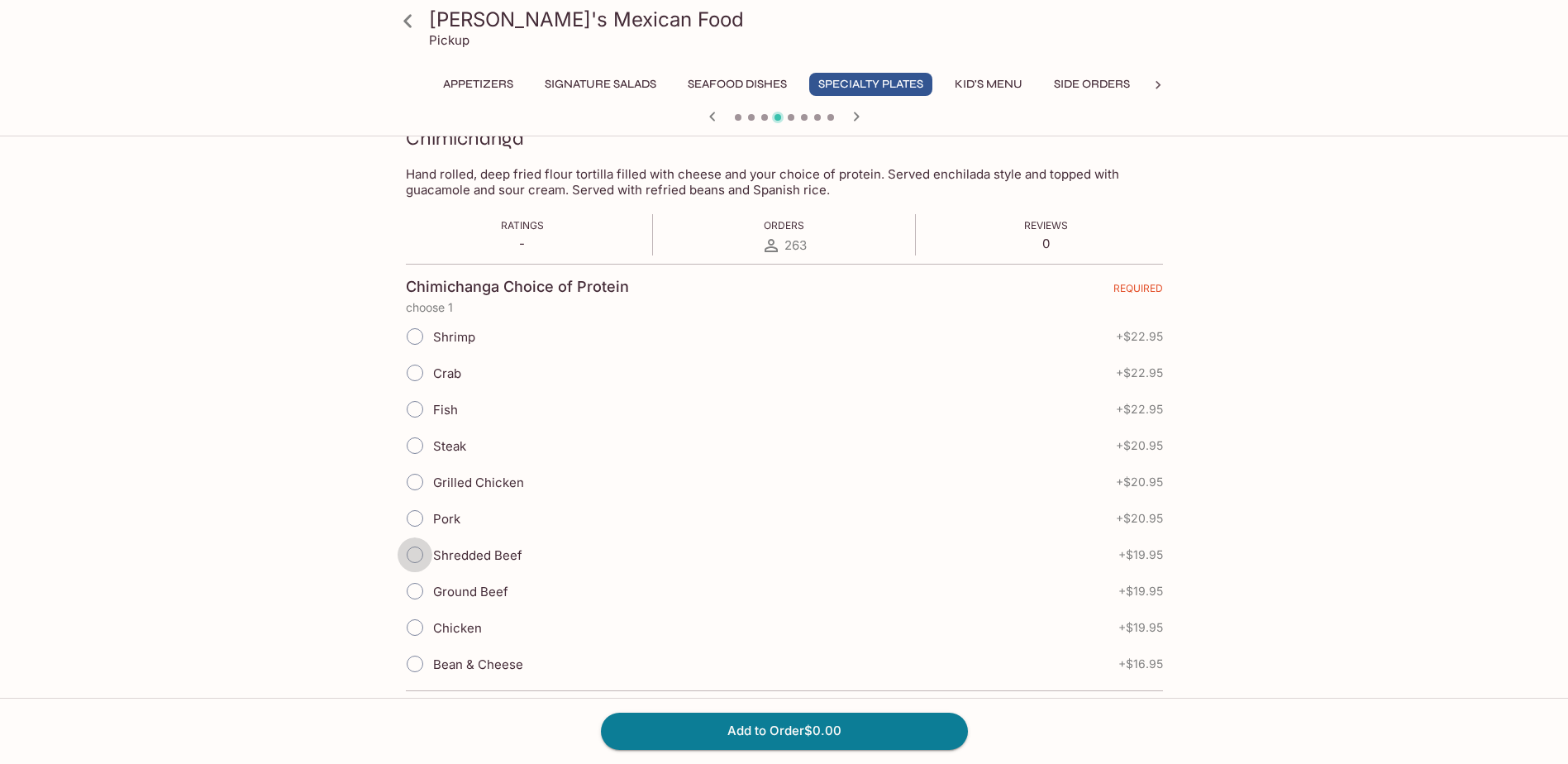
click at [410, 553] on input "Shredded Beef" at bounding box center [414, 554] width 35 height 35
radio input "true"
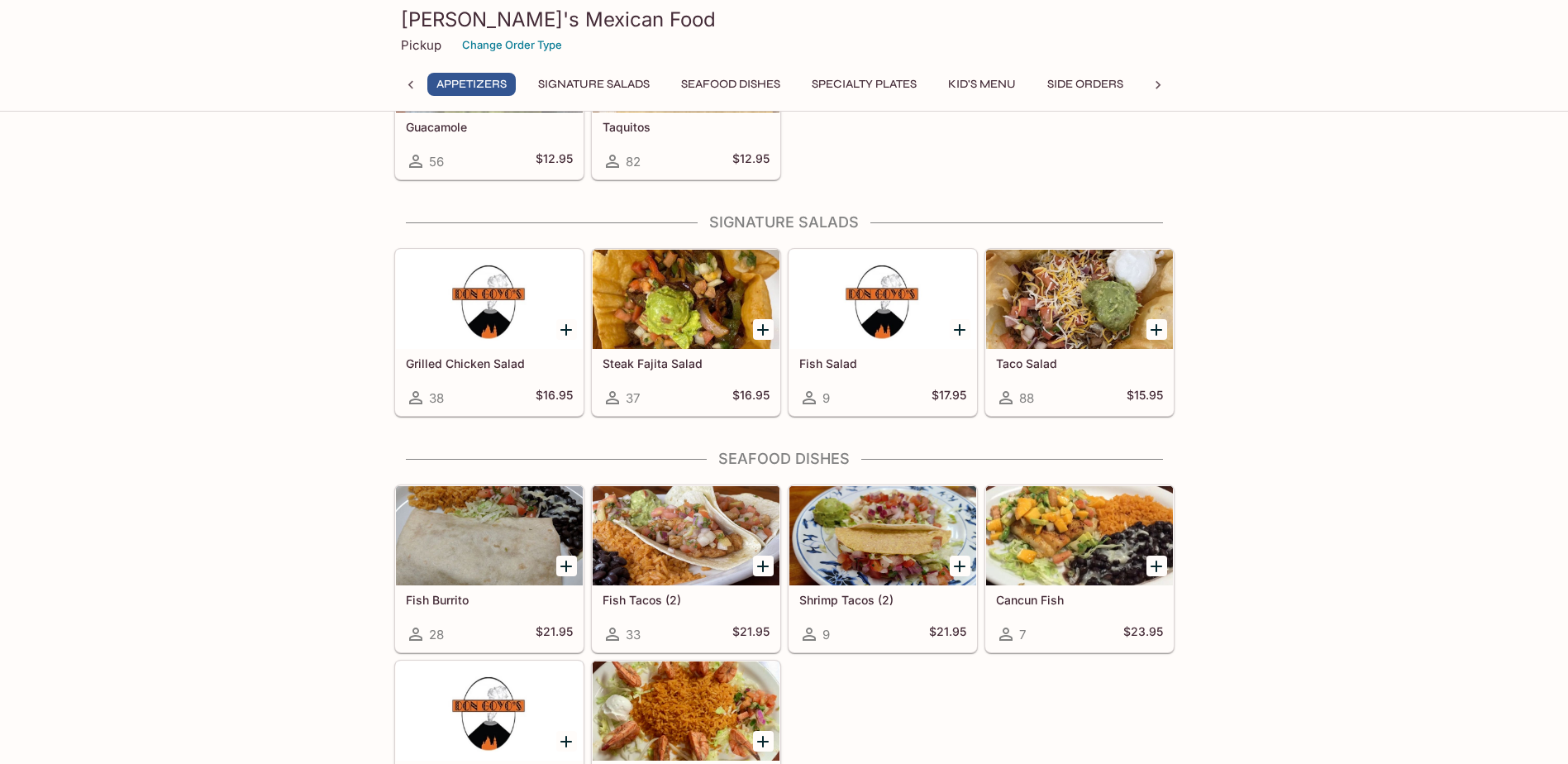
scroll to position [180, 0]
